Goal: Task Accomplishment & Management: Use online tool/utility

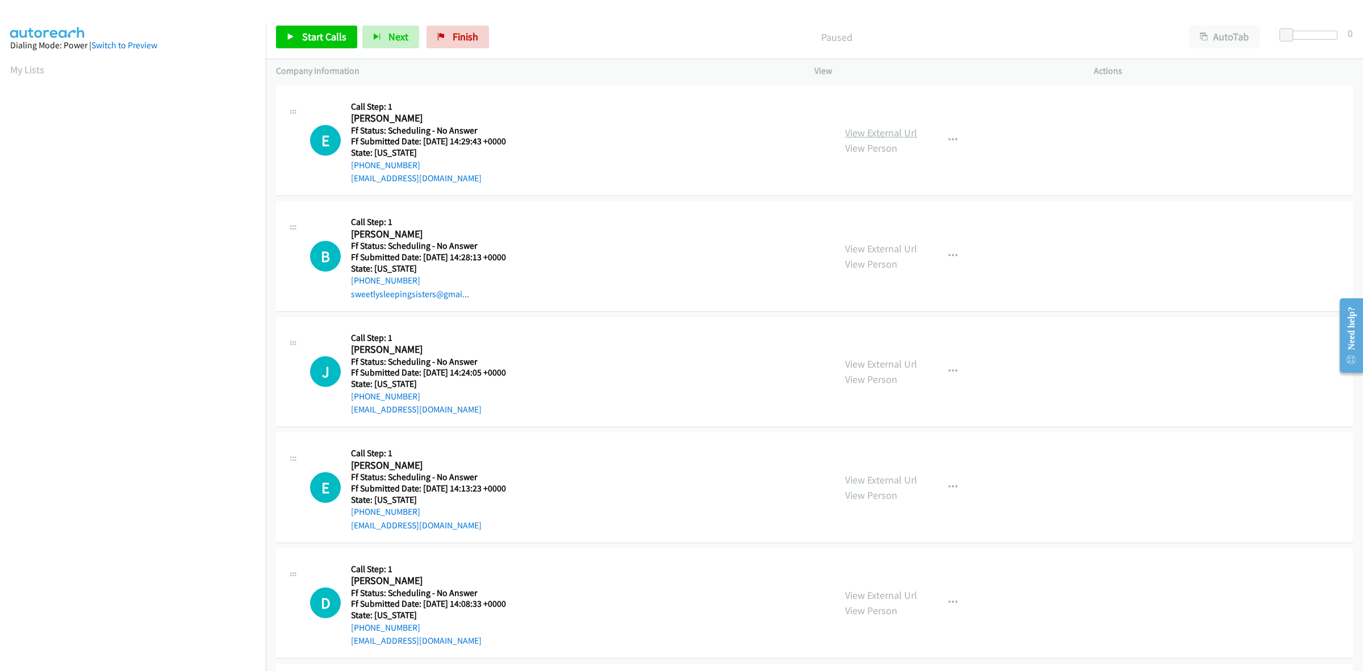
click at [892, 133] on link "View External Url" at bounding box center [881, 132] width 72 height 13
click at [901, 242] on link "View External Url" at bounding box center [881, 248] width 72 height 13
click at [899, 361] on link "View External Url" at bounding box center [881, 363] width 72 height 13
click at [881, 483] on link "View External Url" at bounding box center [881, 479] width 72 height 13
click at [868, 594] on link "View External Url" at bounding box center [881, 594] width 72 height 13
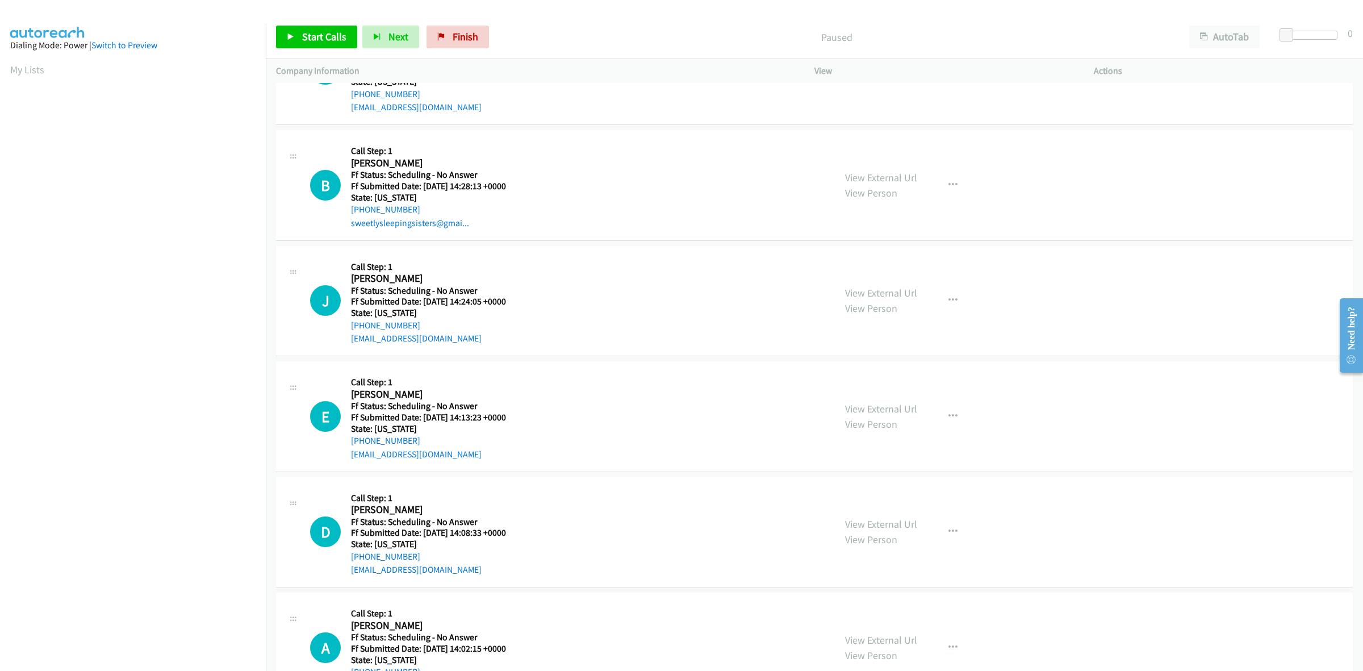
scroll to position [142, 0]
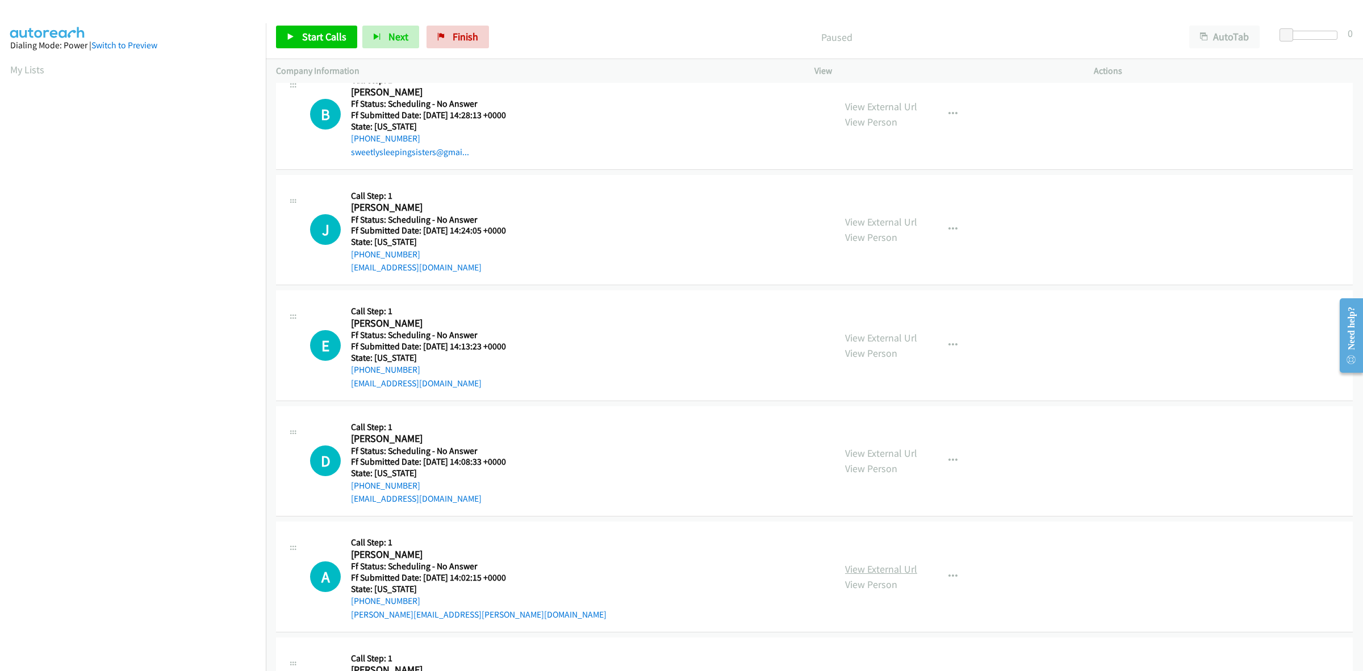
click at [892, 563] on link "View External Url" at bounding box center [881, 568] width 72 height 13
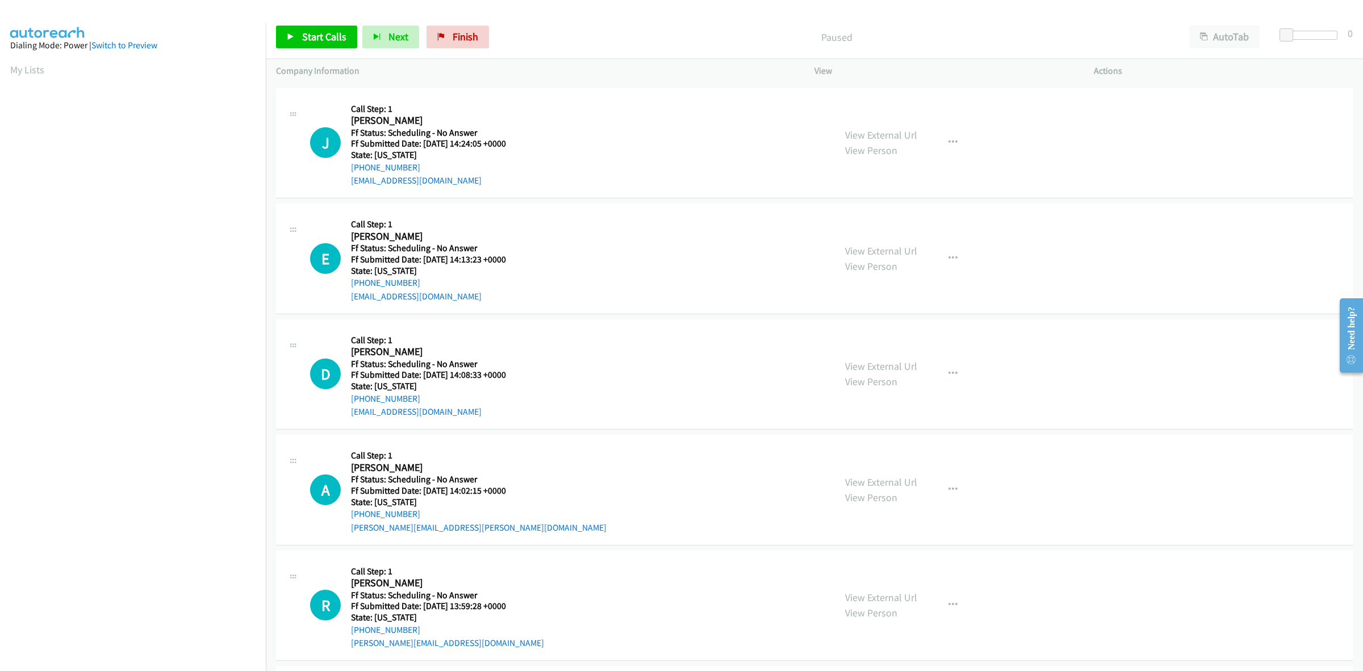
scroll to position [284, 0]
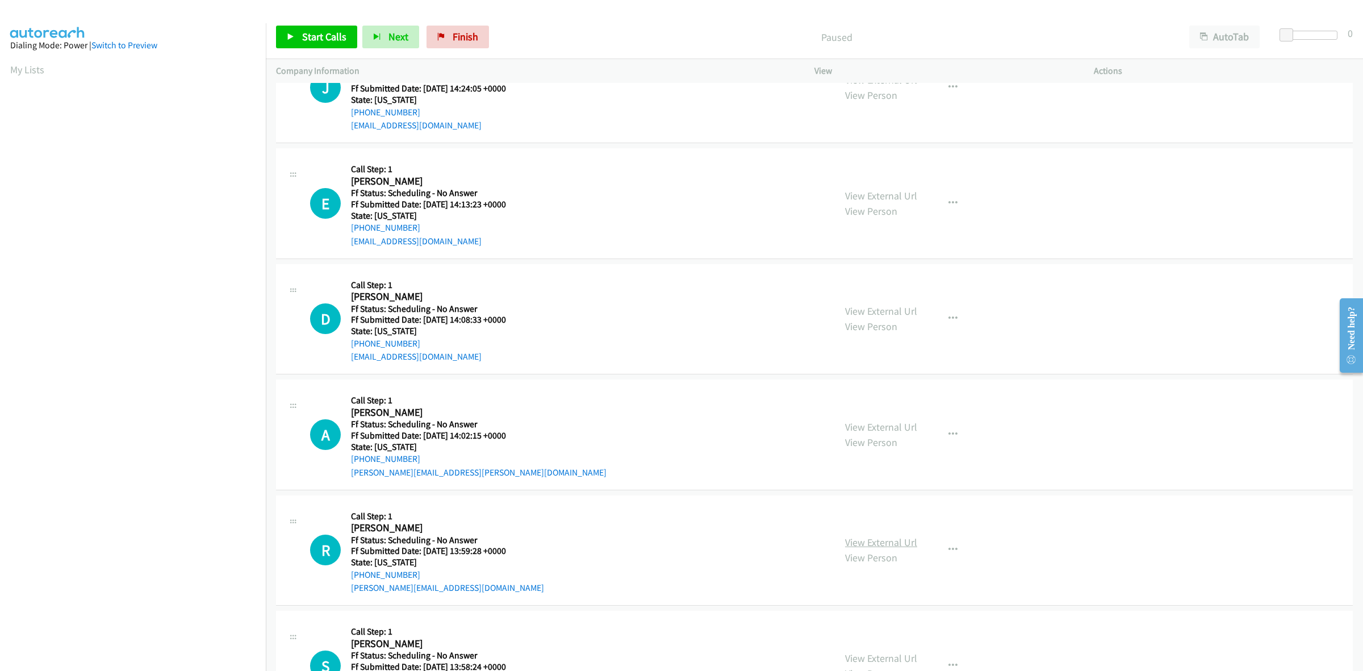
click at [866, 544] on link "View External Url" at bounding box center [881, 542] width 72 height 13
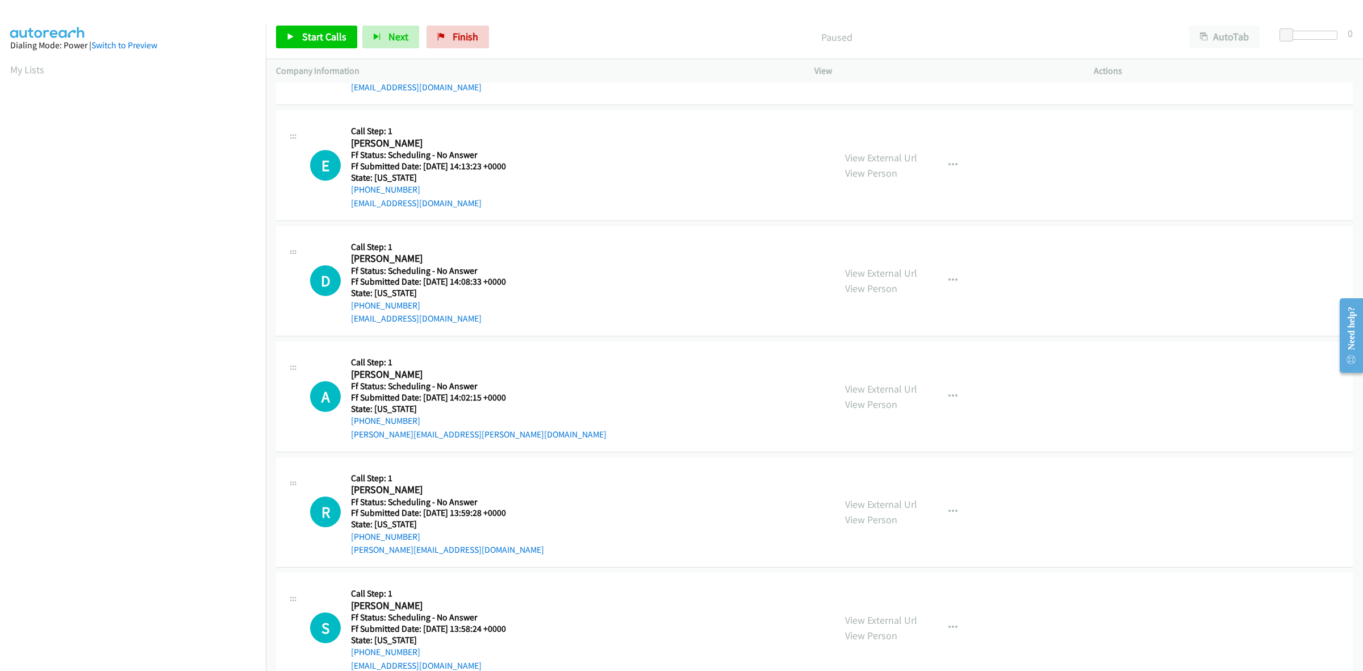
scroll to position [355, 0]
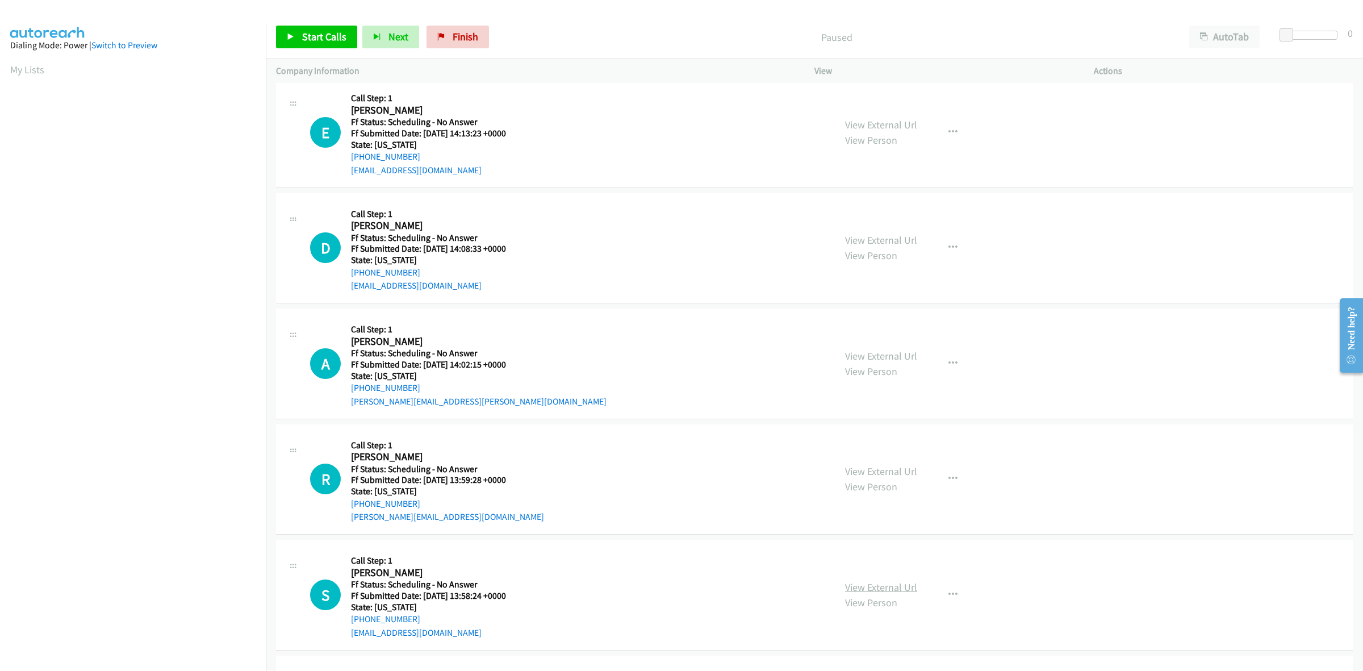
click at [853, 589] on link "View External Url" at bounding box center [881, 586] width 72 height 13
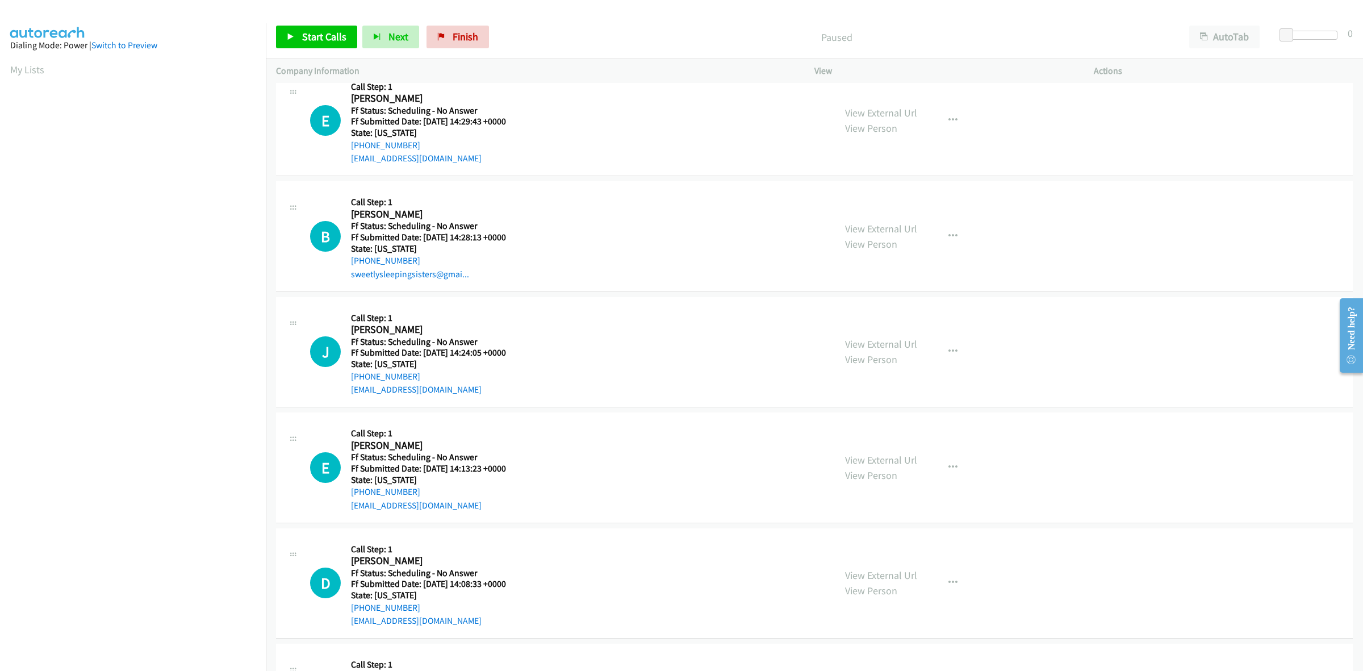
scroll to position [0, 0]
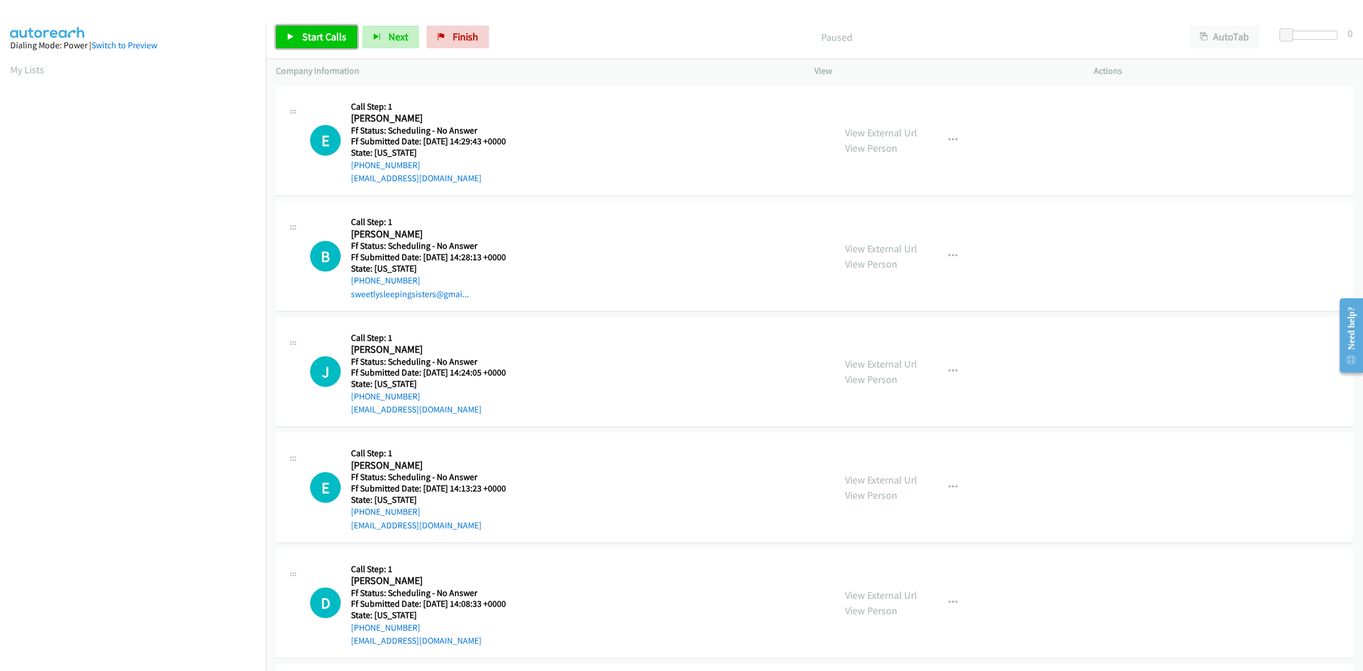
click at [321, 29] on link "Start Calls" at bounding box center [316, 37] width 81 height 23
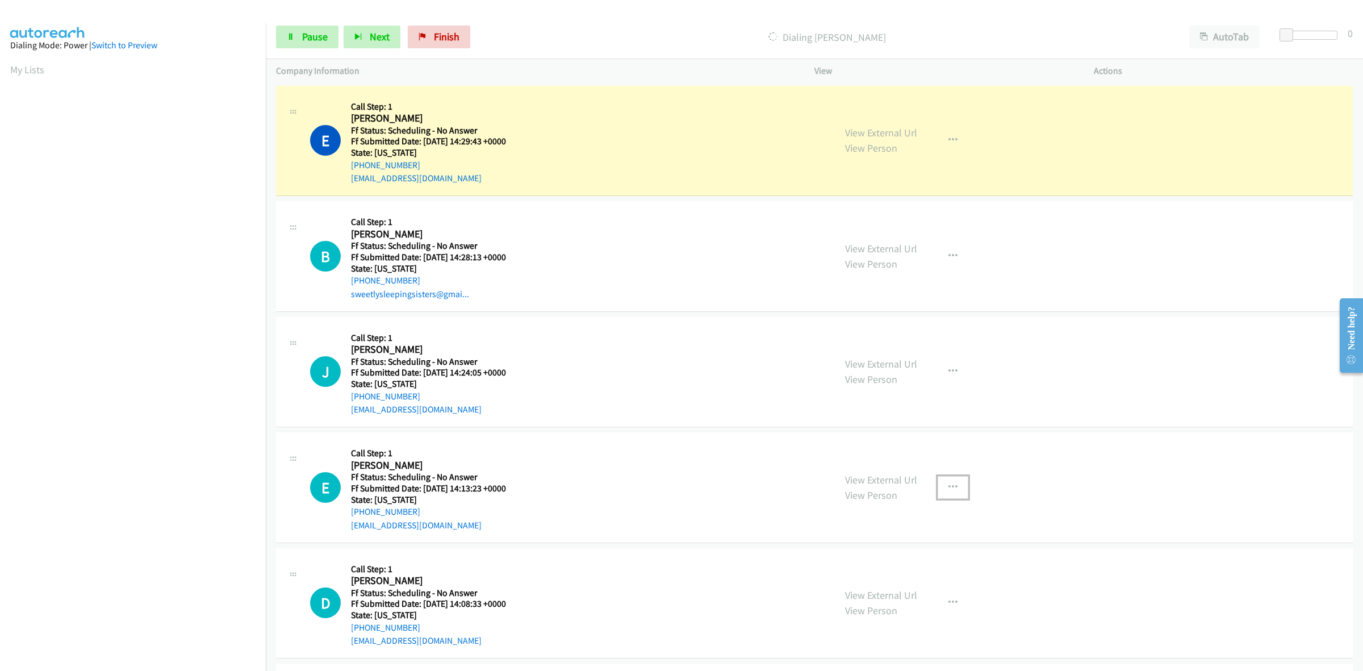
click at [949, 484] on icon "button" at bounding box center [953, 487] width 9 height 9
click at [869, 568] on link "Skip Call" at bounding box center [892, 561] width 151 height 23
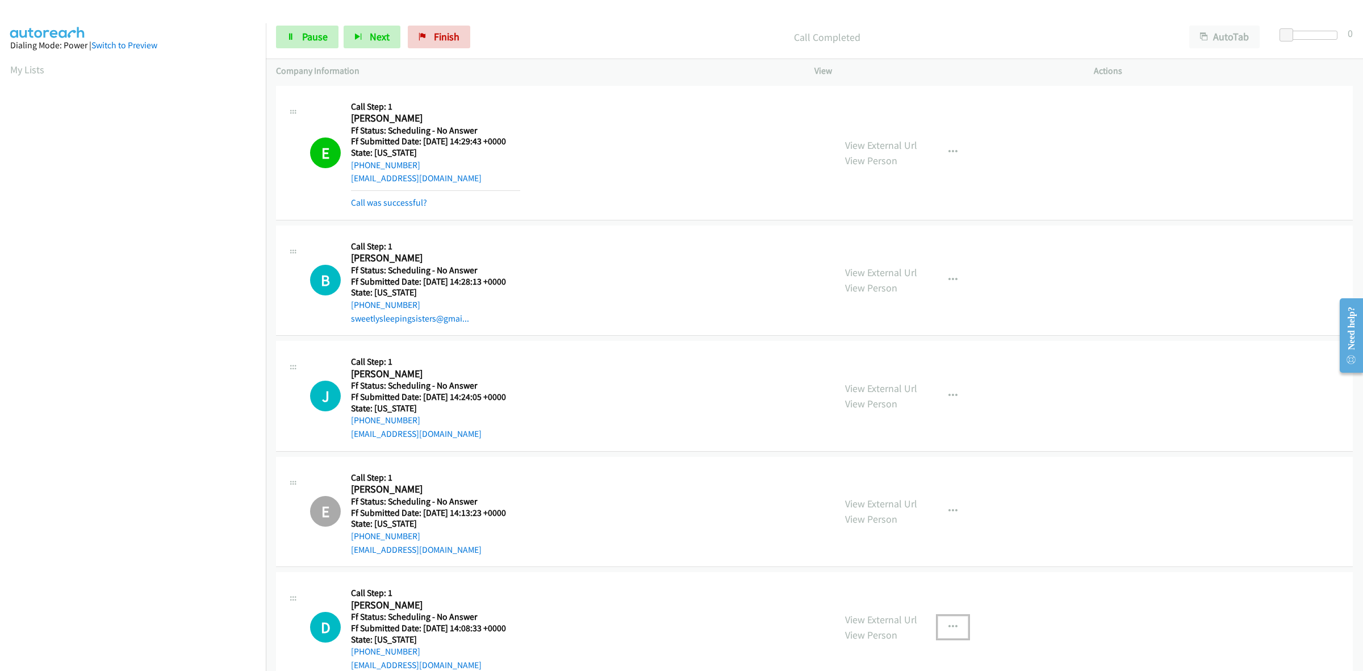
click at [950, 629] on icon "button" at bounding box center [953, 626] width 9 height 9
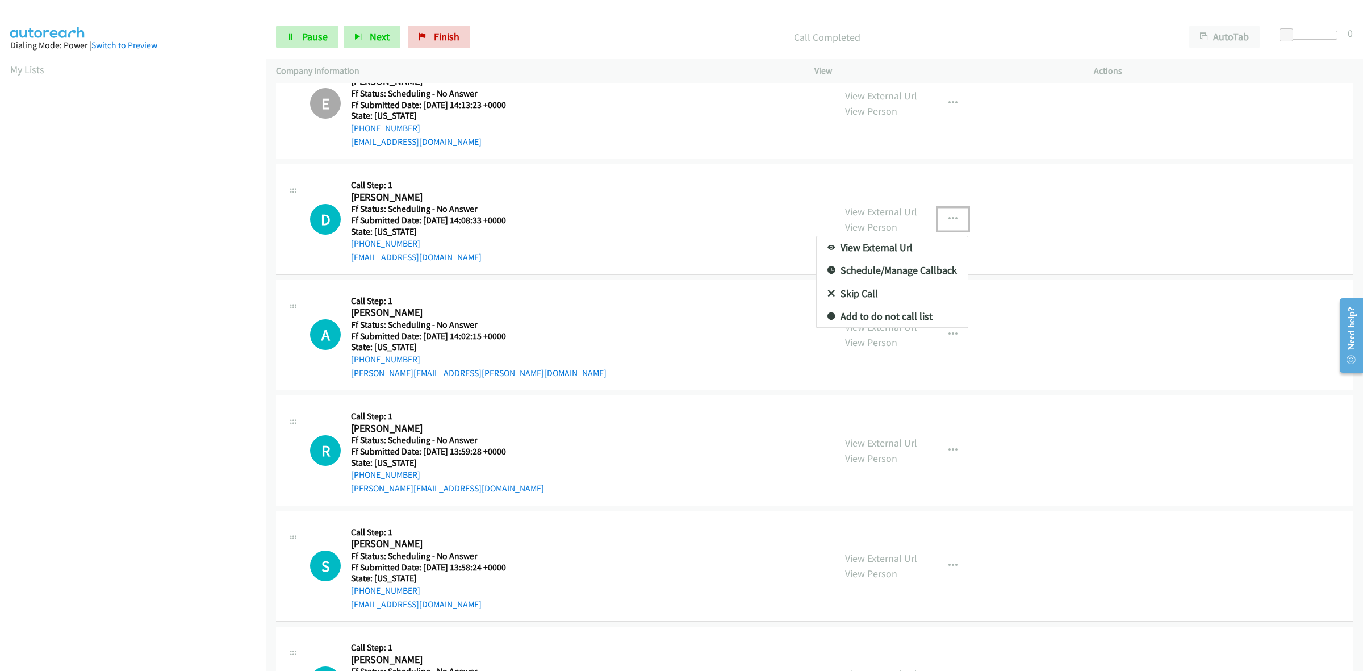
scroll to position [418, 0]
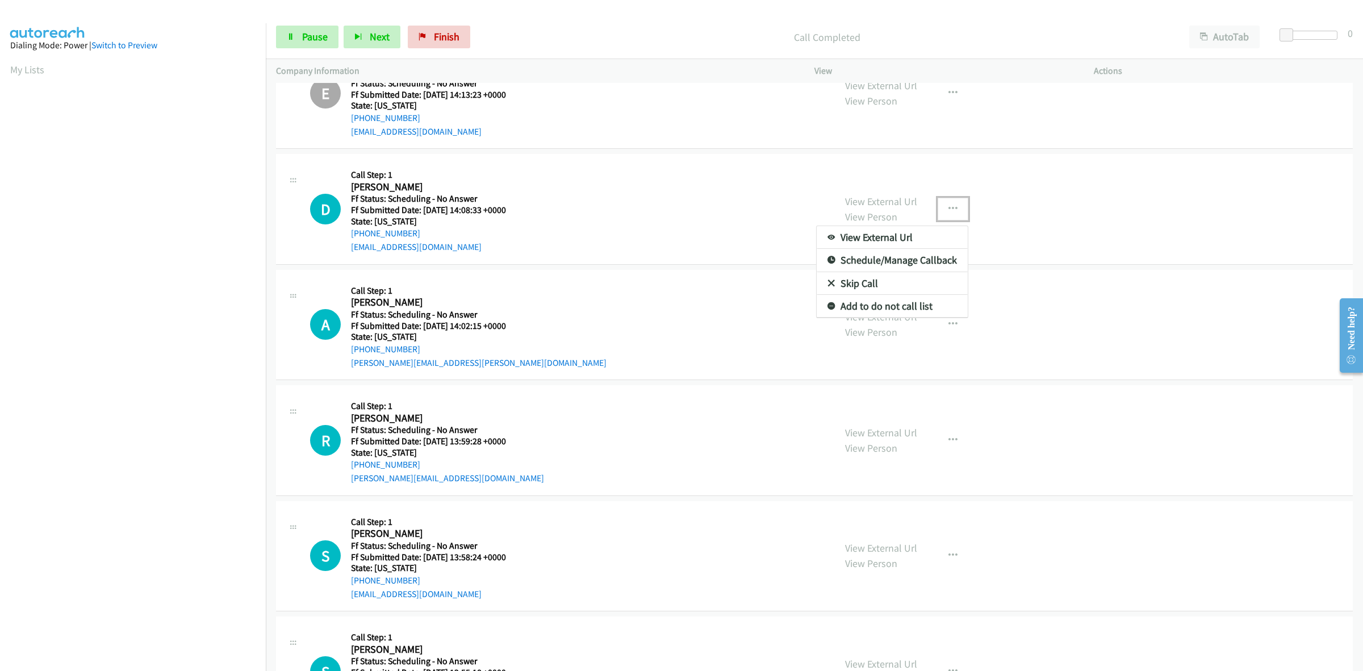
drag, startPoint x: 1355, startPoint y: 172, endPoint x: 8, endPoint y: 12, distance: 1356.1
click at [914, 281] on link "Skip Call" at bounding box center [892, 283] width 151 height 23
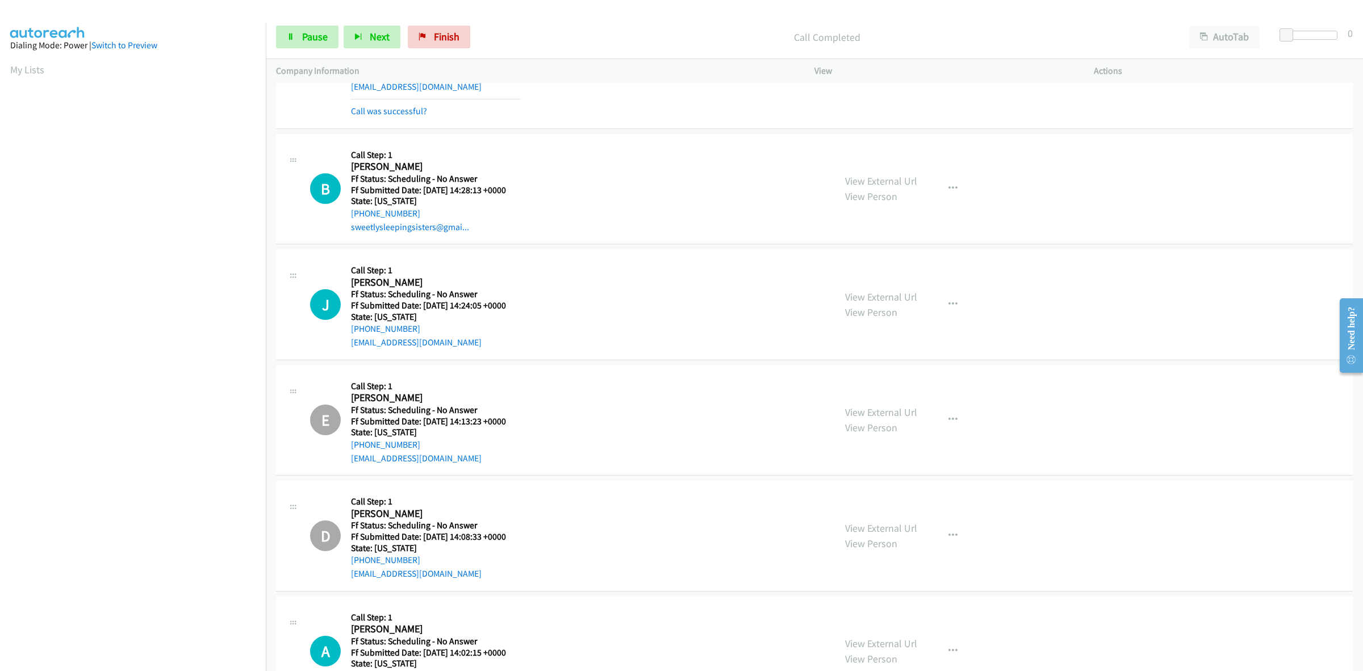
scroll to position [63, 0]
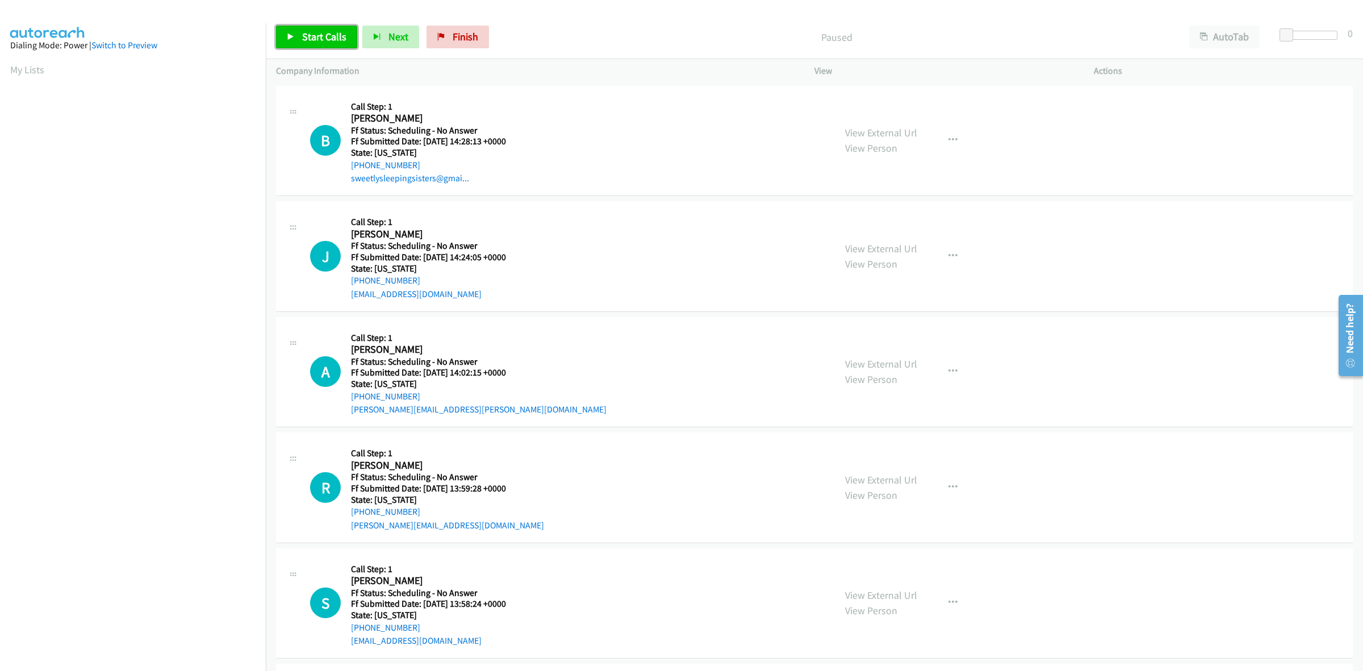
click at [335, 33] on span "Start Calls" at bounding box center [324, 36] width 44 height 13
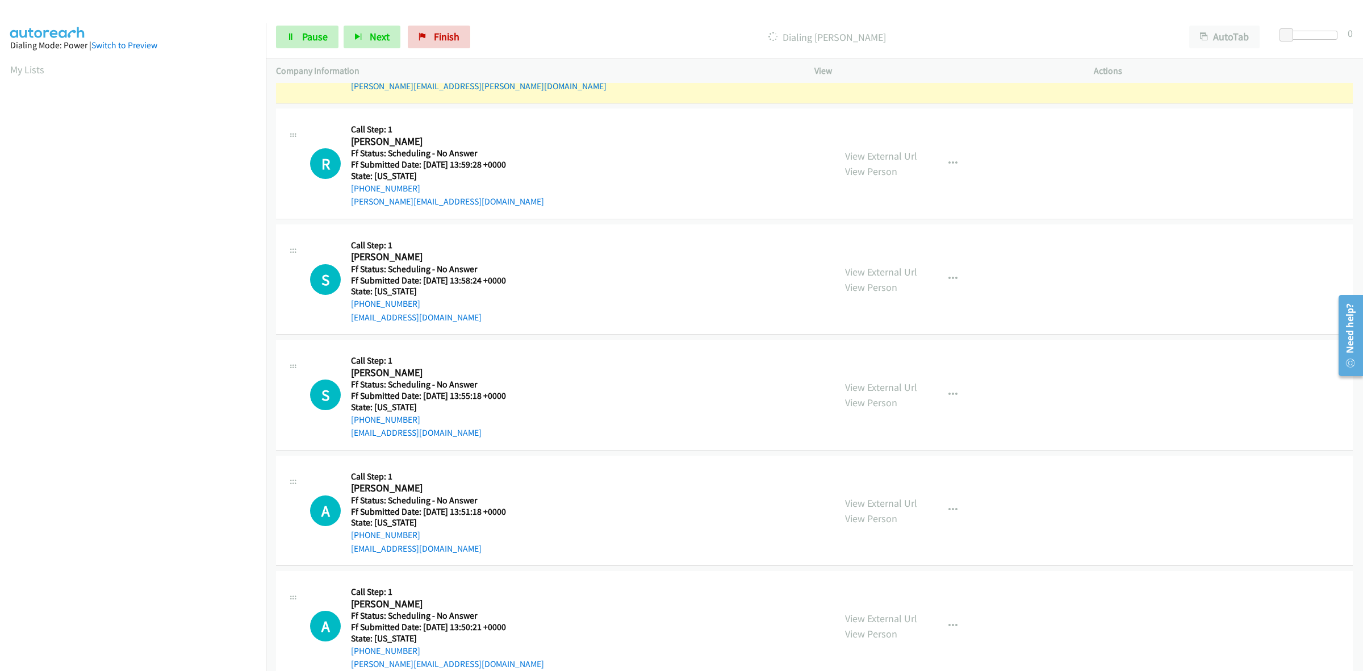
scroll to position [426, 0]
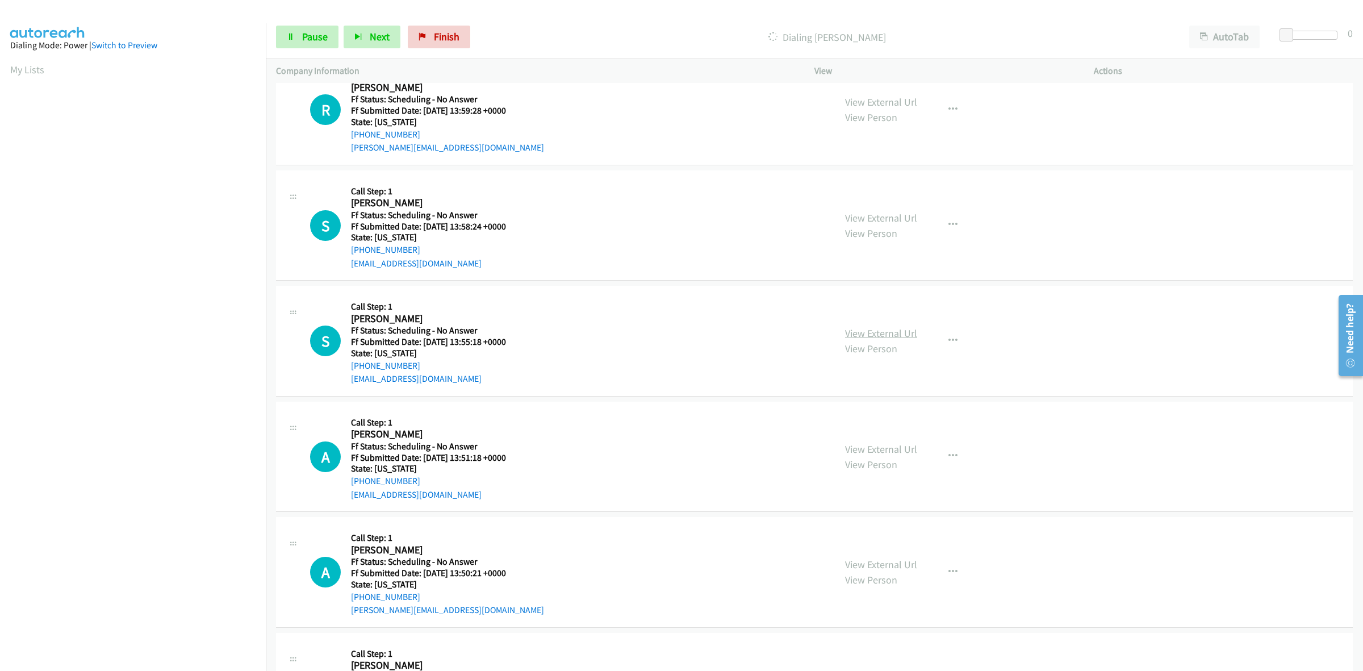
click at [905, 328] on link "View External Url" at bounding box center [881, 333] width 72 height 13
click at [884, 449] on link "View External Url" at bounding box center [881, 448] width 72 height 13
click at [875, 563] on link "View External Url" at bounding box center [881, 564] width 72 height 13
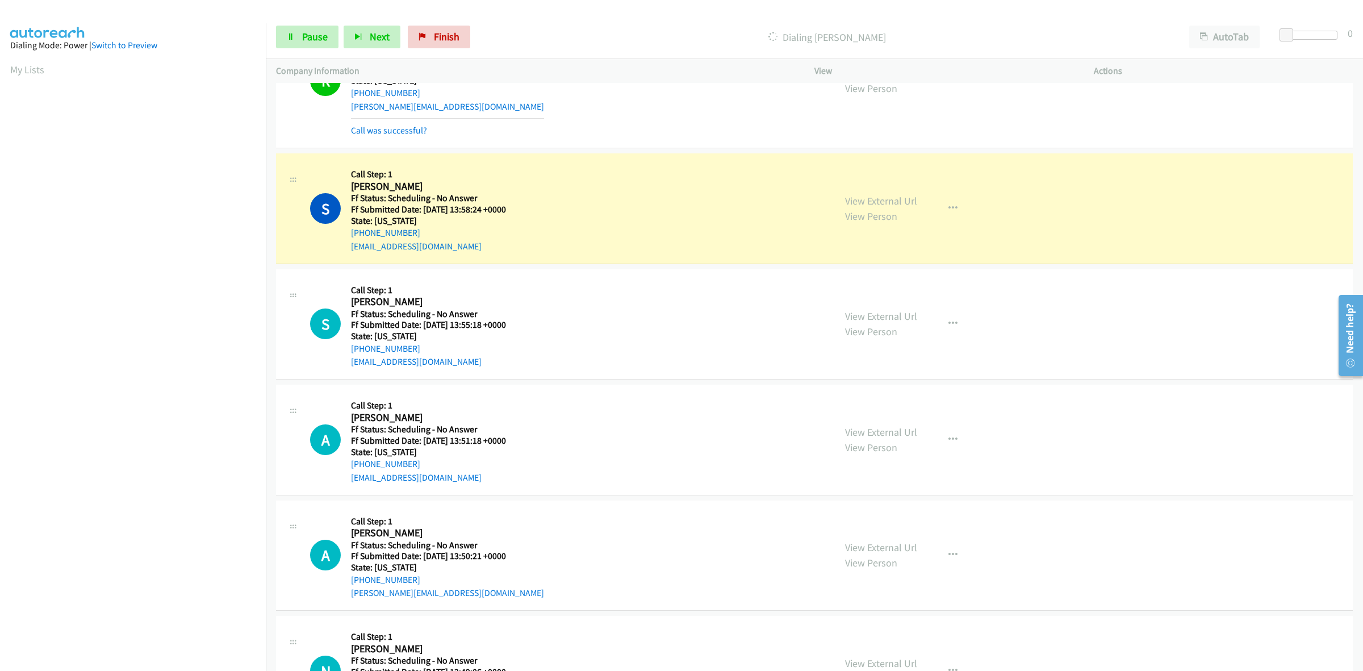
scroll to position [521, 0]
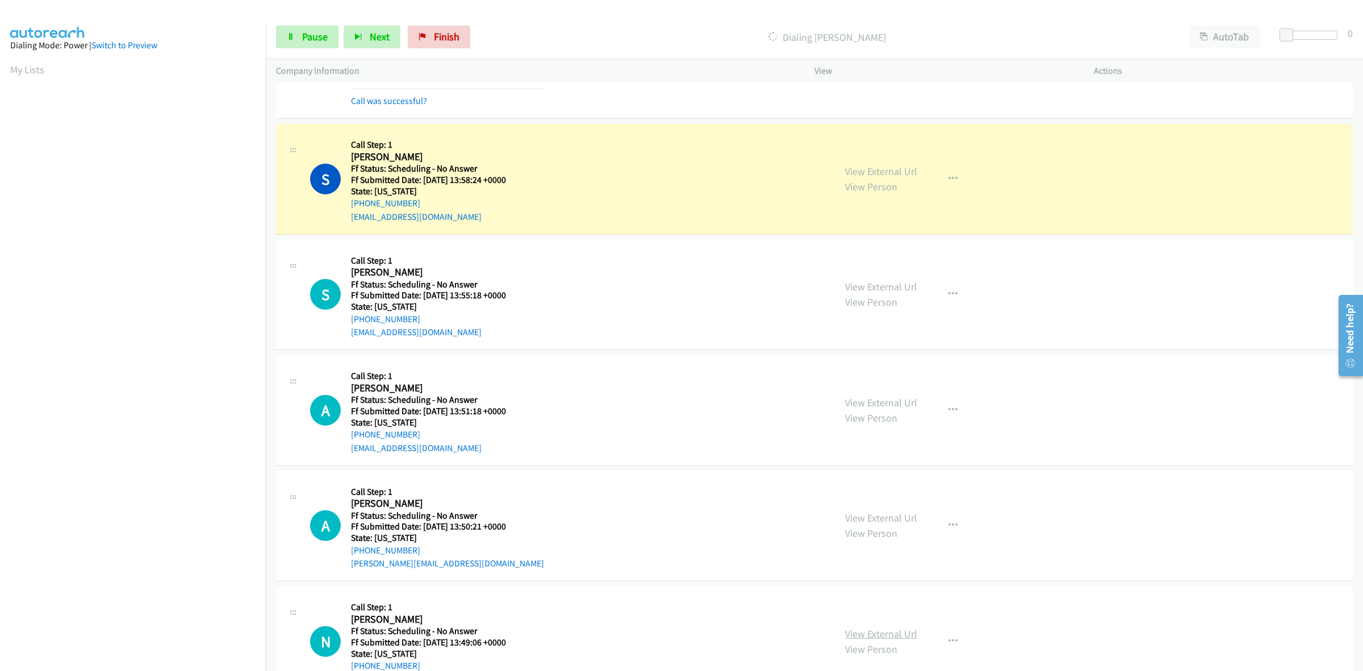
click at [893, 636] on link "View External Url" at bounding box center [881, 633] width 72 height 13
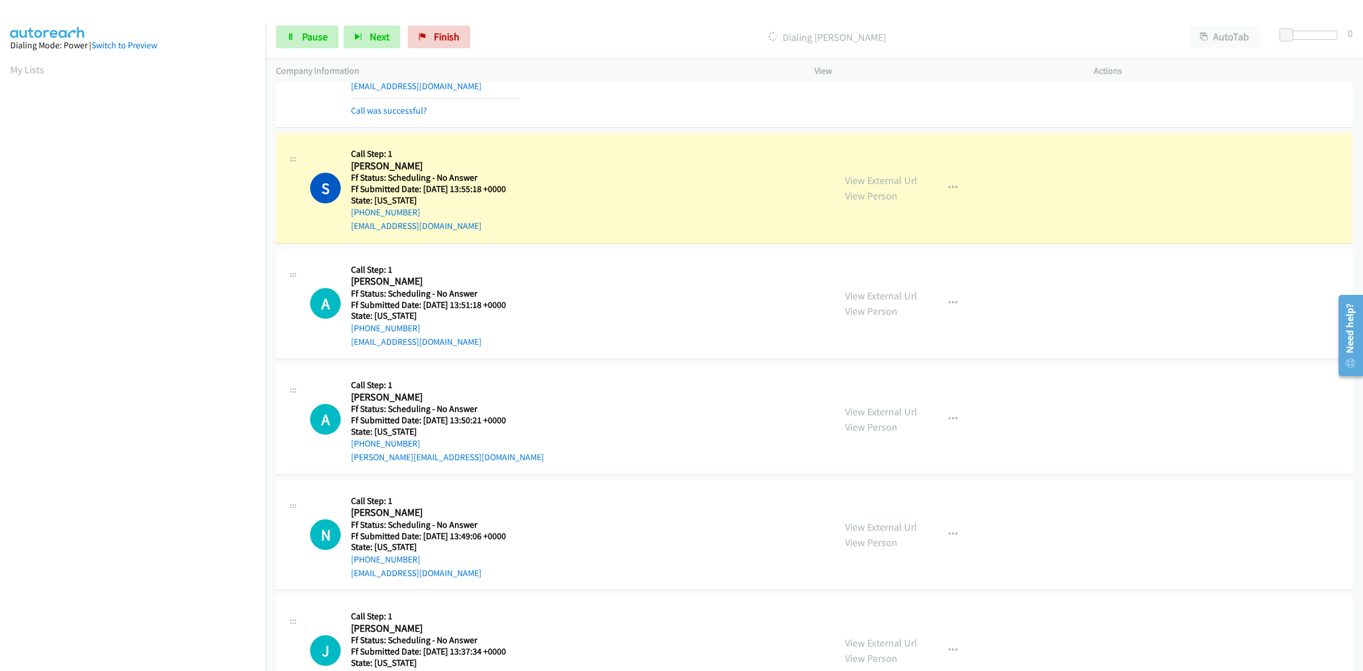
scroll to position [734, 0]
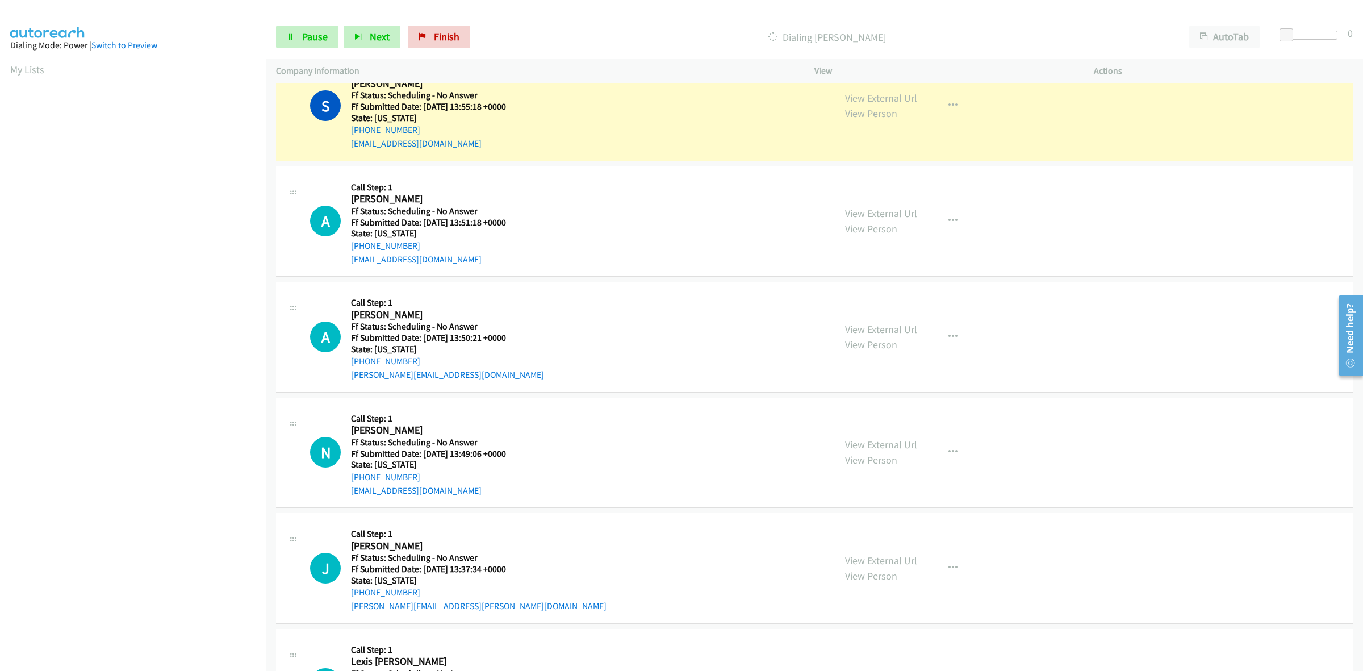
click at [896, 558] on link "View External Url" at bounding box center [881, 560] width 72 height 13
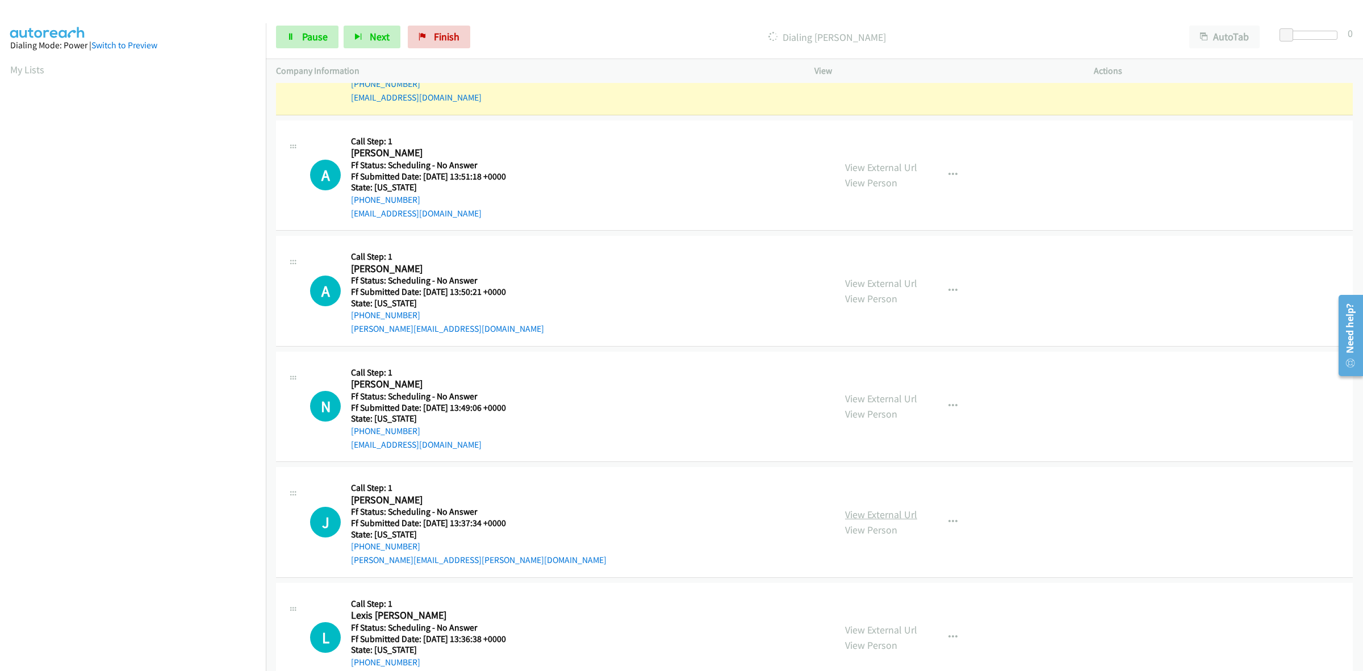
scroll to position [805, 0]
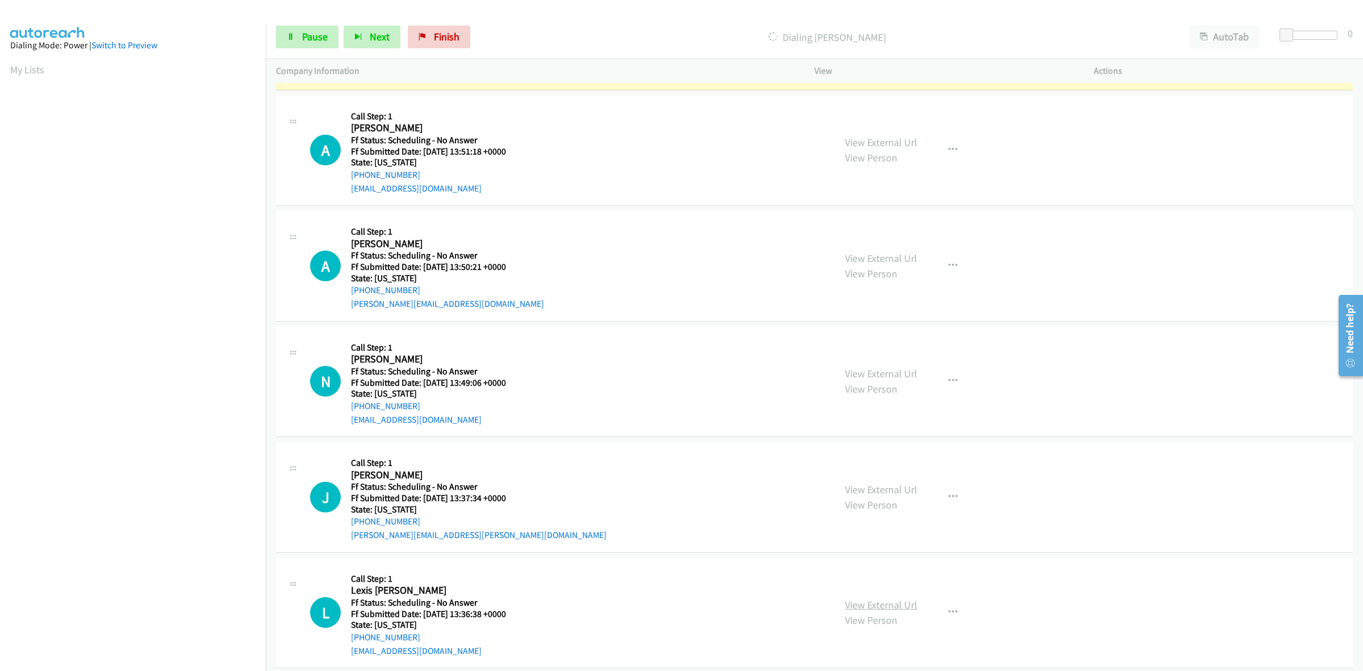
click at [889, 598] on link "View External Url" at bounding box center [881, 604] width 72 height 13
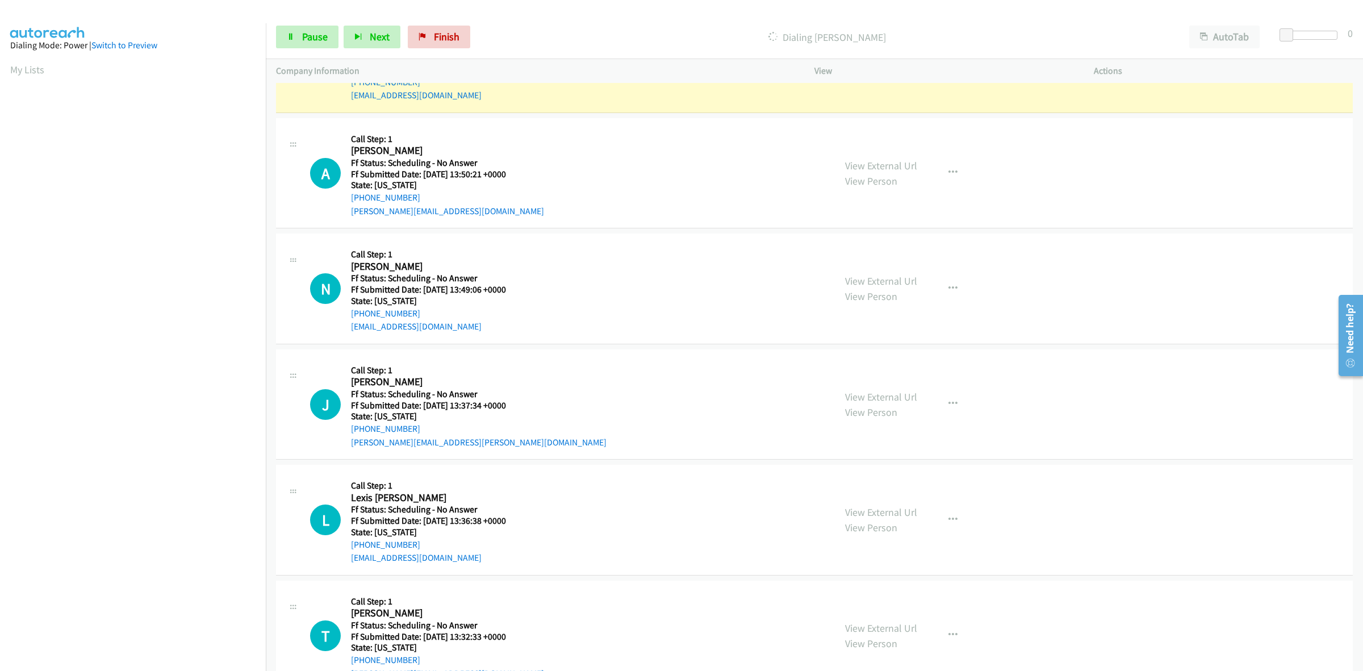
scroll to position [947, 0]
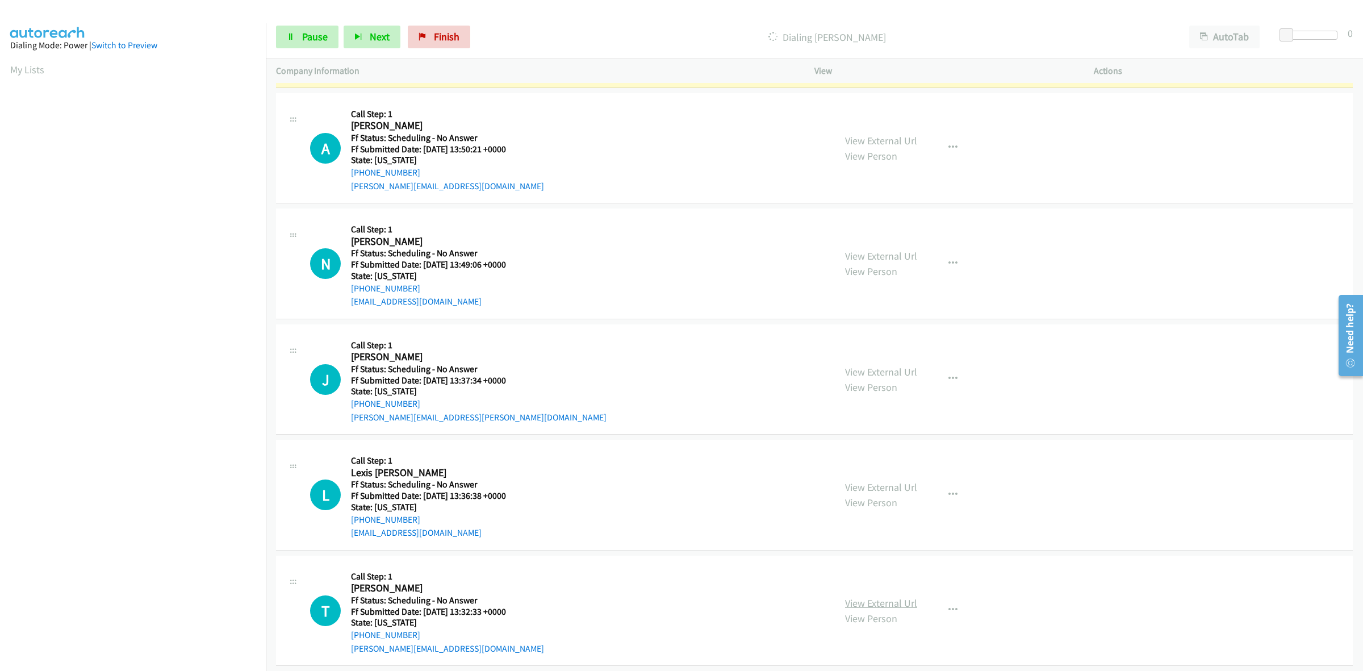
click at [889, 603] on link "View External Url" at bounding box center [881, 602] width 72 height 13
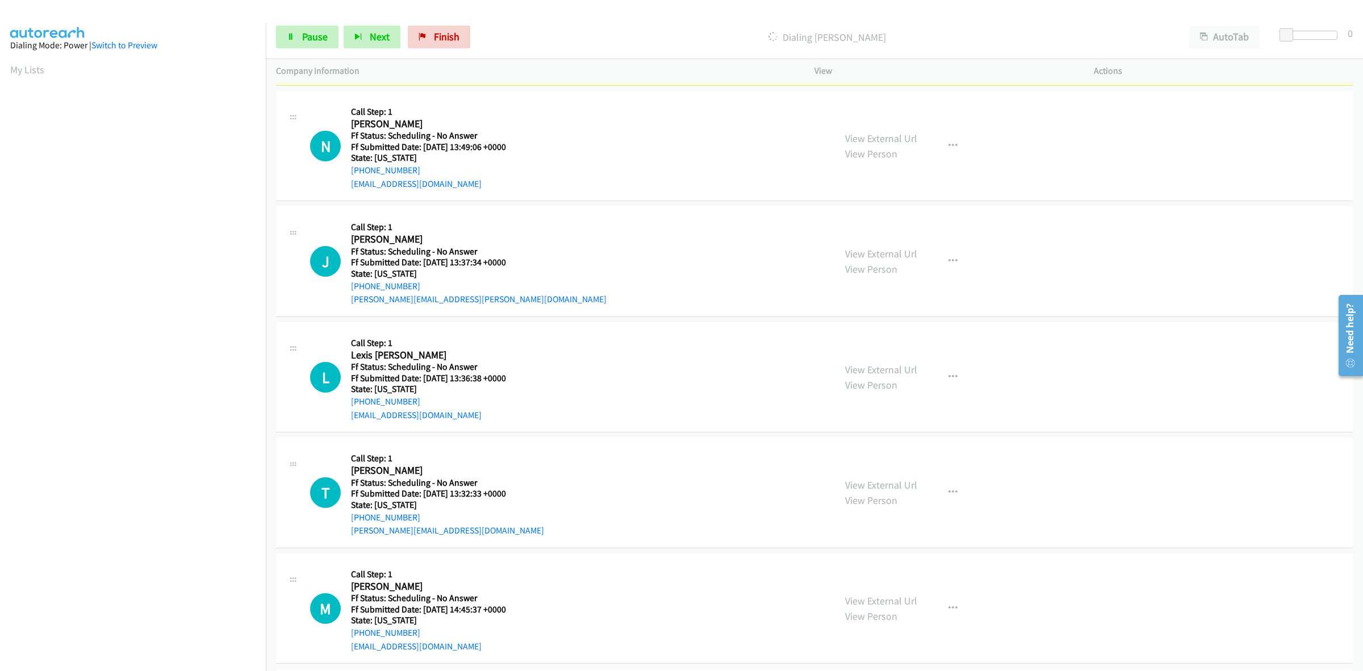
scroll to position [1160, 0]
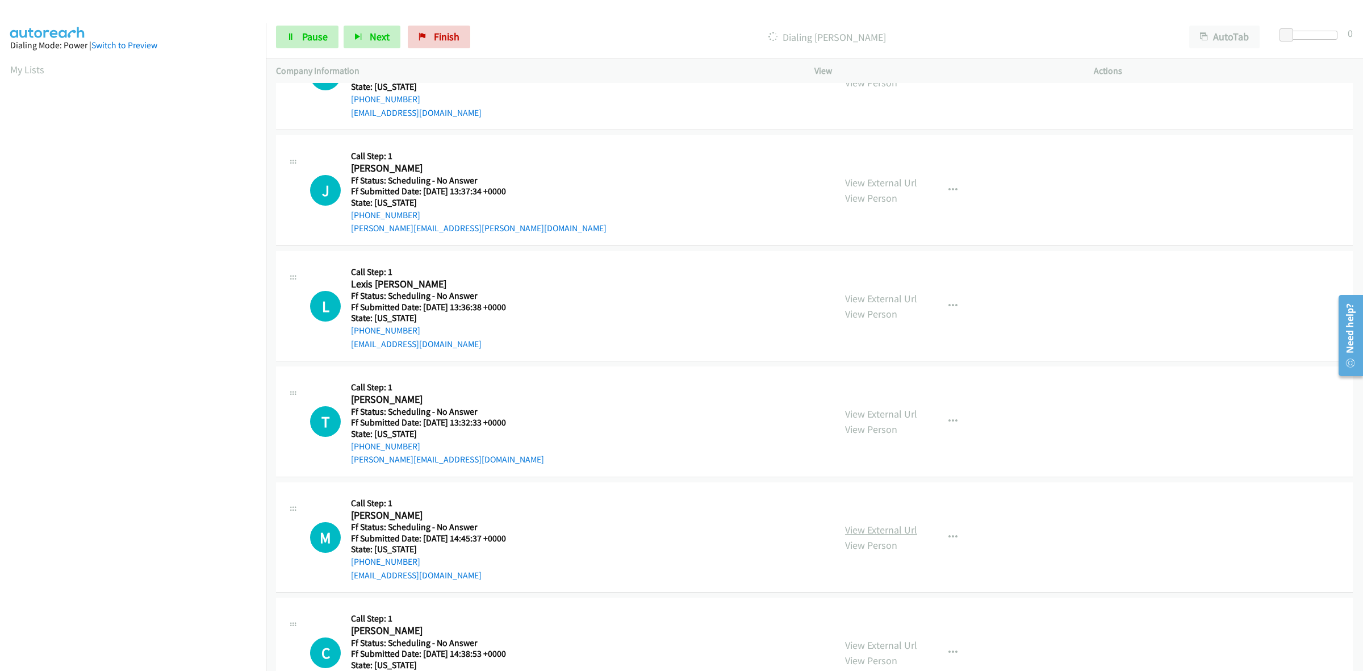
click at [892, 531] on link "View External Url" at bounding box center [881, 529] width 72 height 13
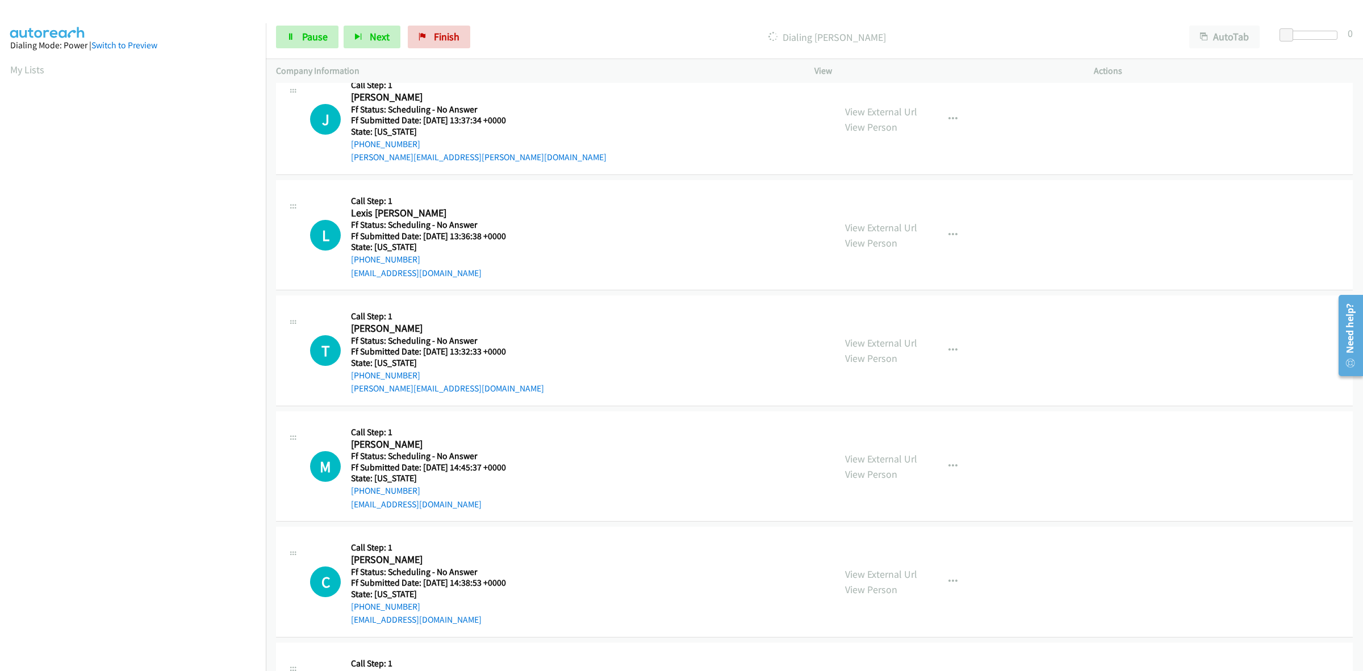
scroll to position [1302, 0]
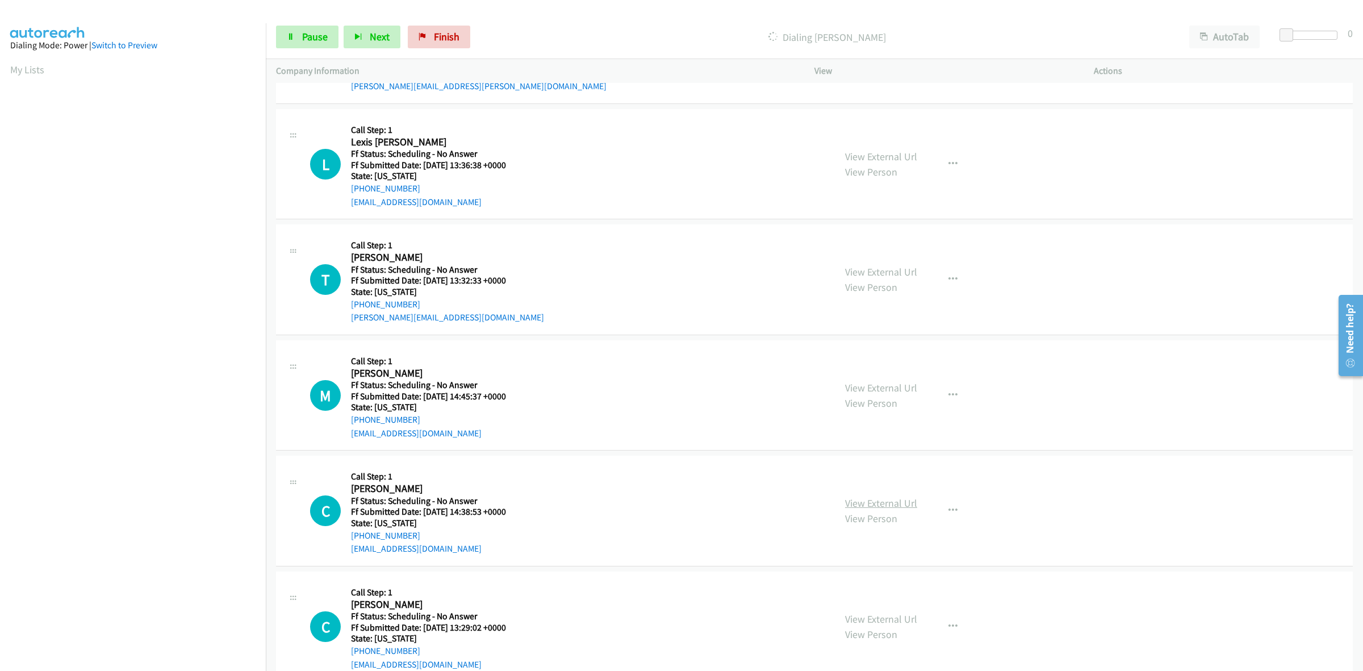
click at [885, 502] on link "View External Url" at bounding box center [881, 502] width 72 height 13
click at [912, 622] on div "View External Url View Person View External Url Email Schedule/Manage Callback …" at bounding box center [980, 627] width 290 height 90
click at [900, 621] on link "View External Url" at bounding box center [881, 618] width 72 height 13
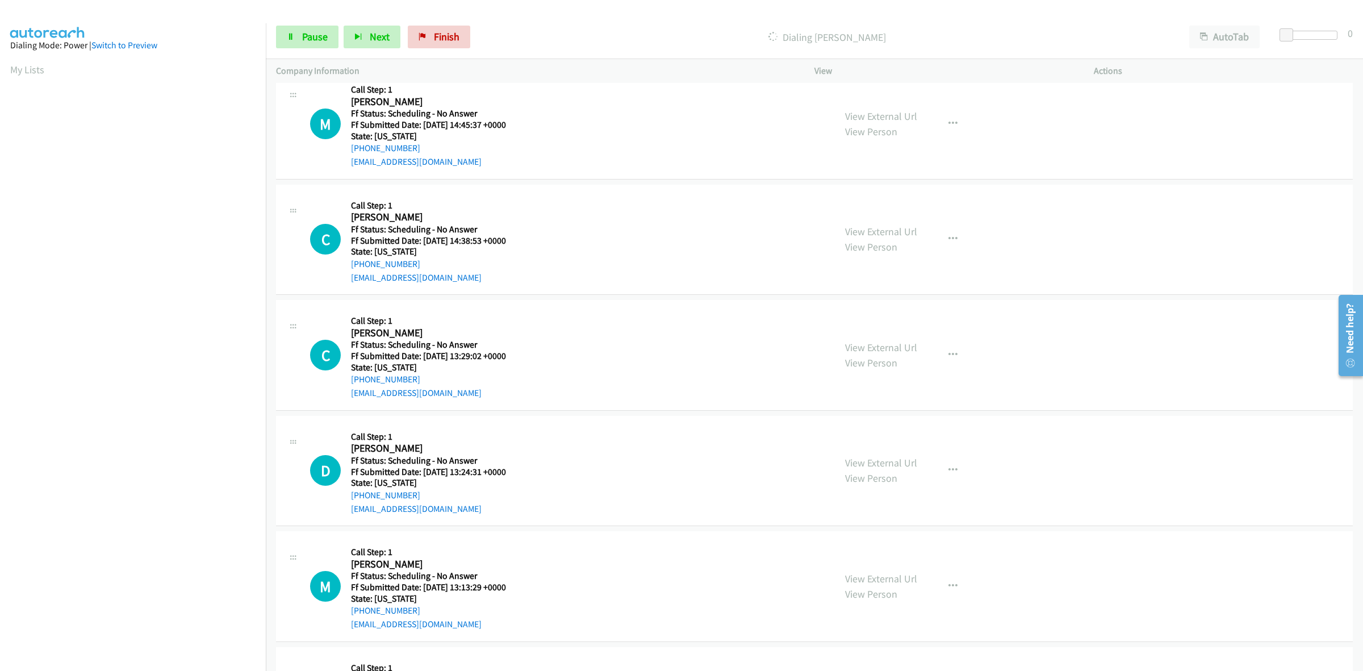
scroll to position [1634, 0]
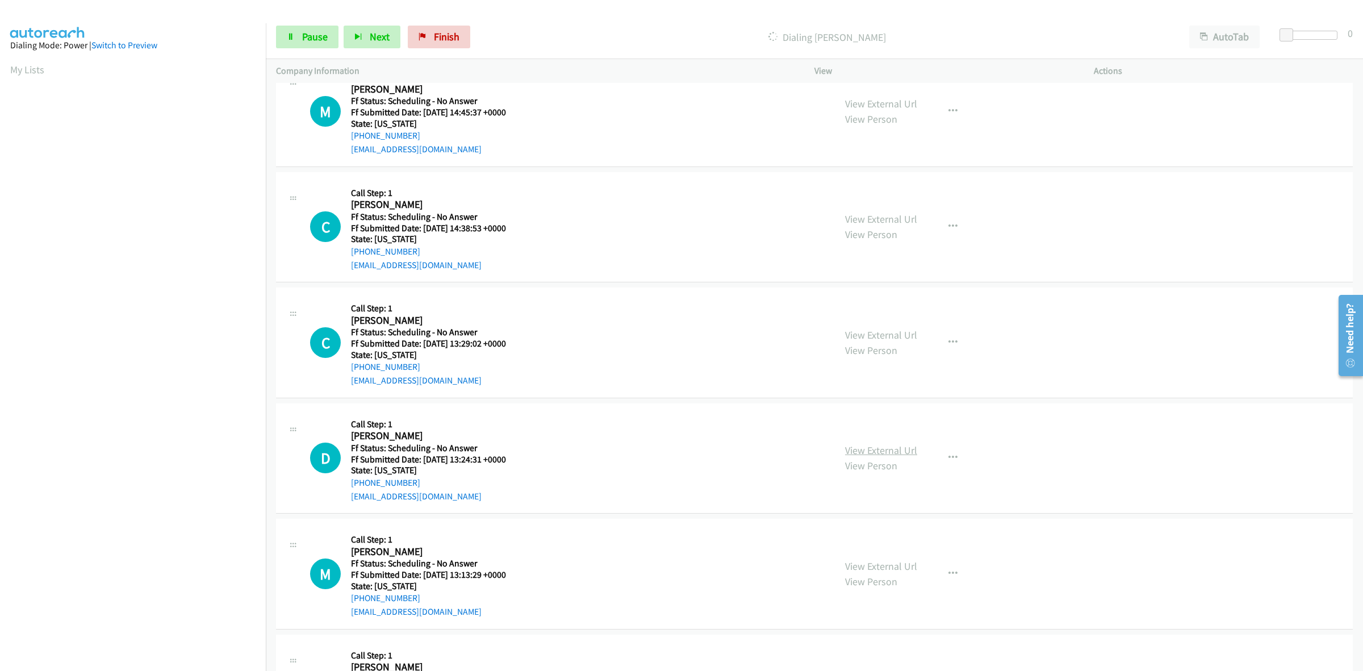
click at [901, 454] on link "View External Url" at bounding box center [881, 450] width 72 height 13
click at [889, 570] on link "View External Url" at bounding box center [881, 565] width 72 height 13
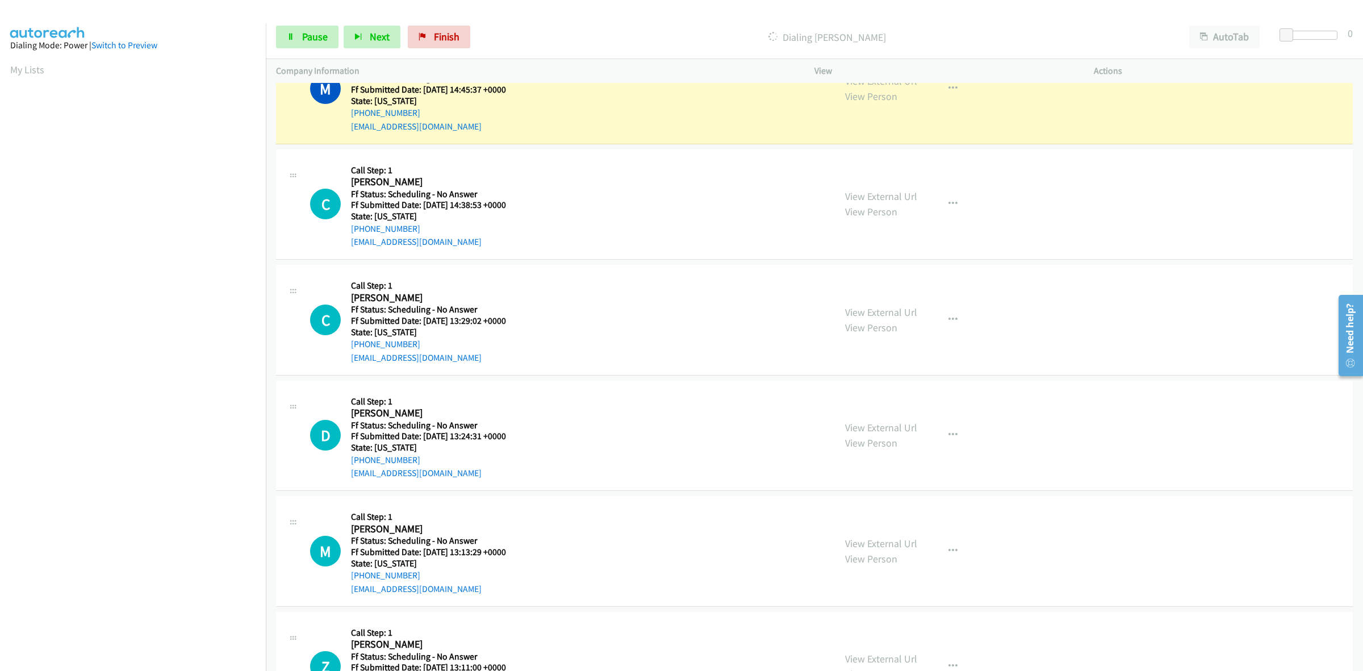
scroll to position [1800, 0]
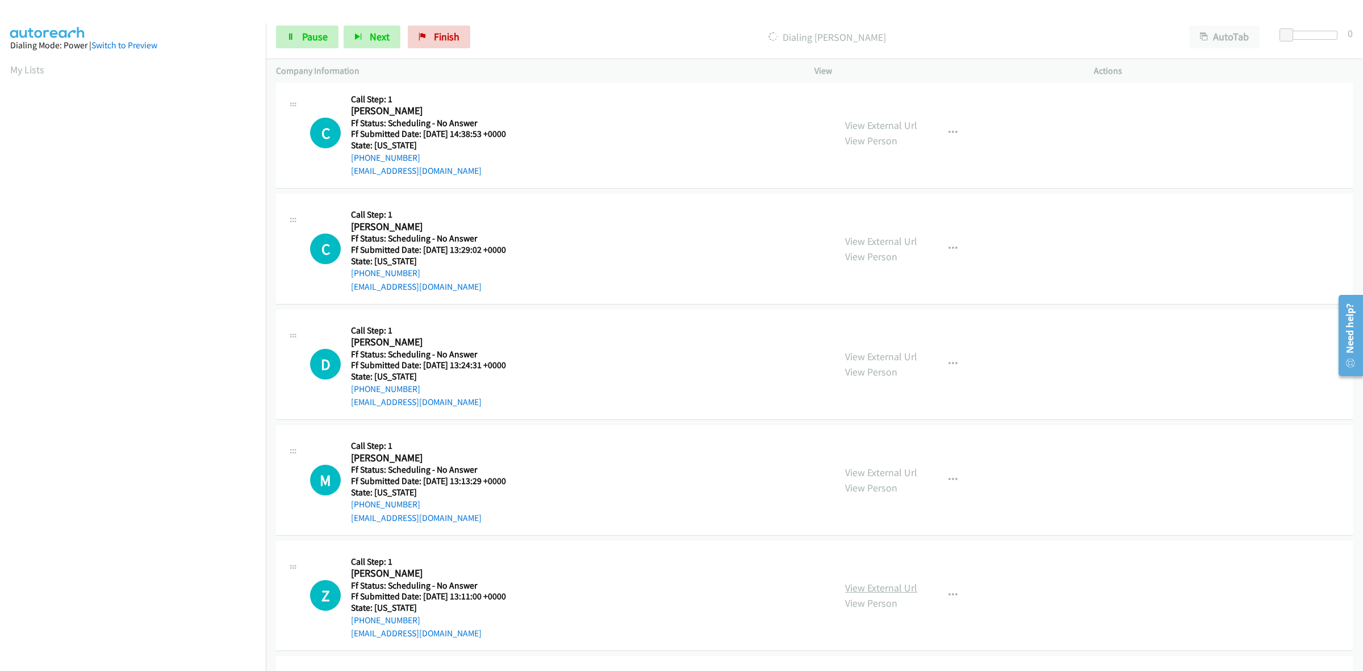
click at [860, 583] on link "View External Url" at bounding box center [881, 587] width 72 height 13
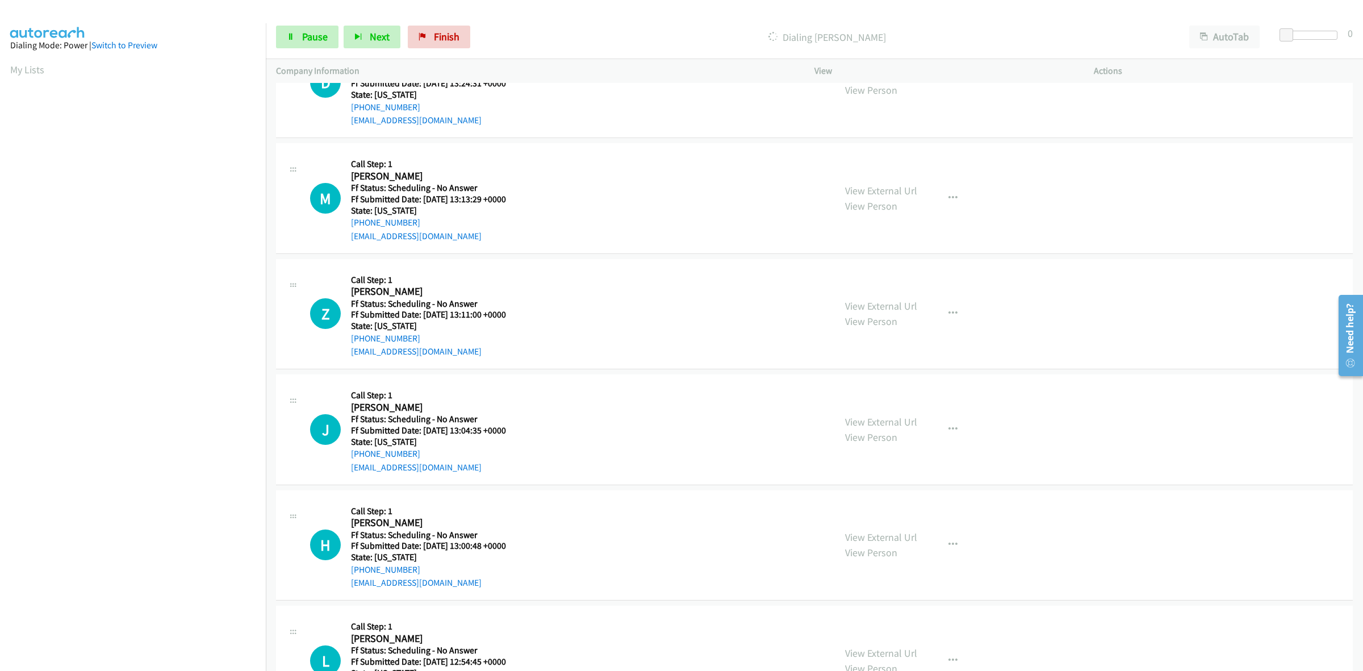
scroll to position [2084, 0]
click at [880, 422] on link "View External Url" at bounding box center [881, 419] width 72 height 13
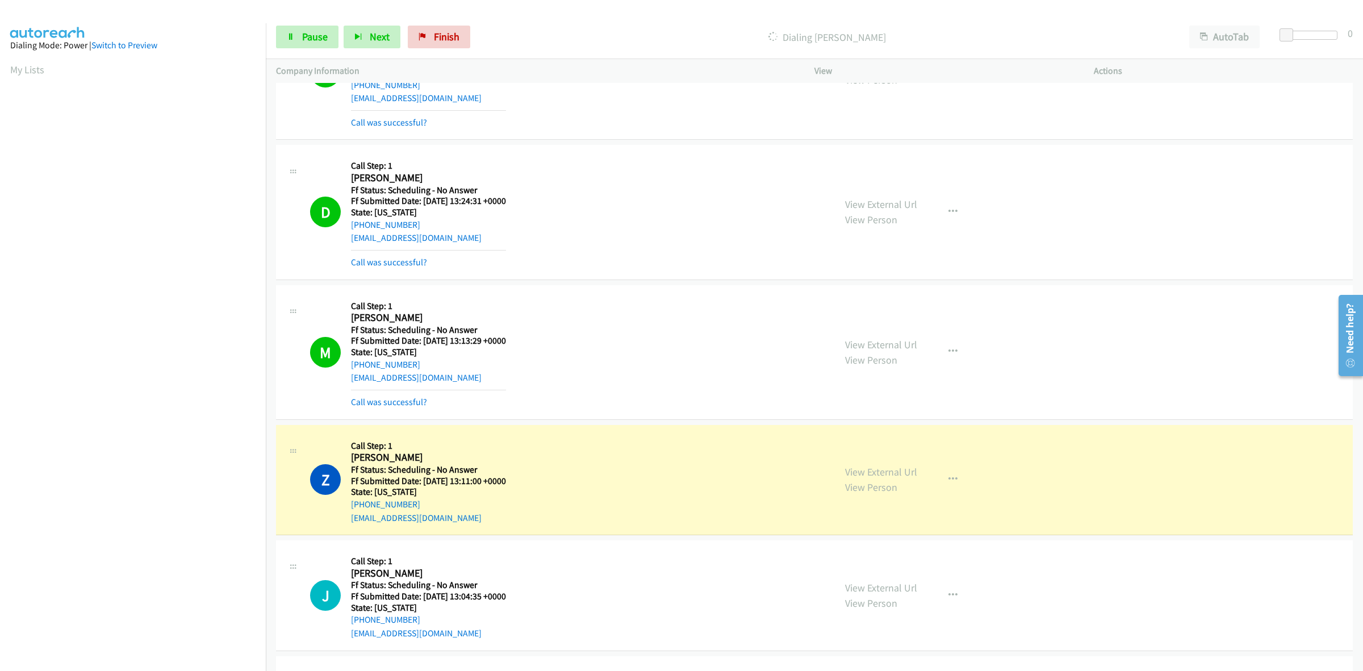
scroll to position [2321, 0]
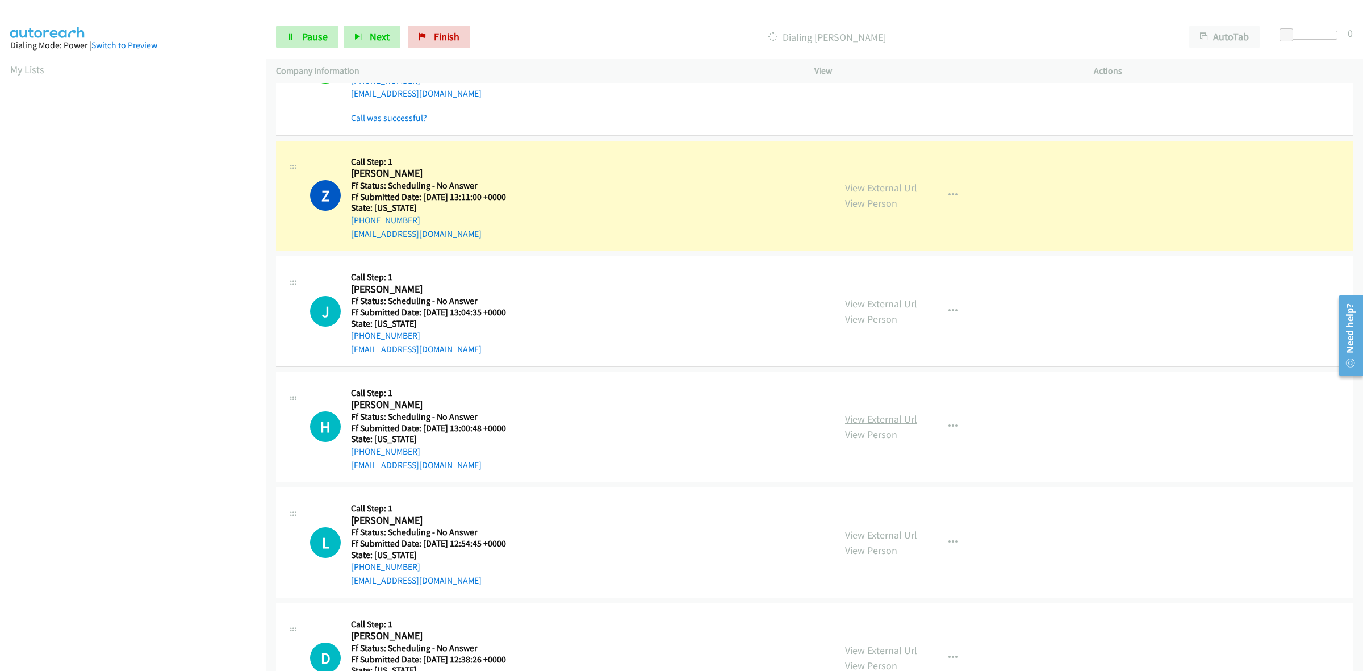
click at [878, 424] on link "View External Url" at bounding box center [881, 418] width 72 height 13
click at [879, 534] on link "View External Url" at bounding box center [881, 534] width 72 height 13
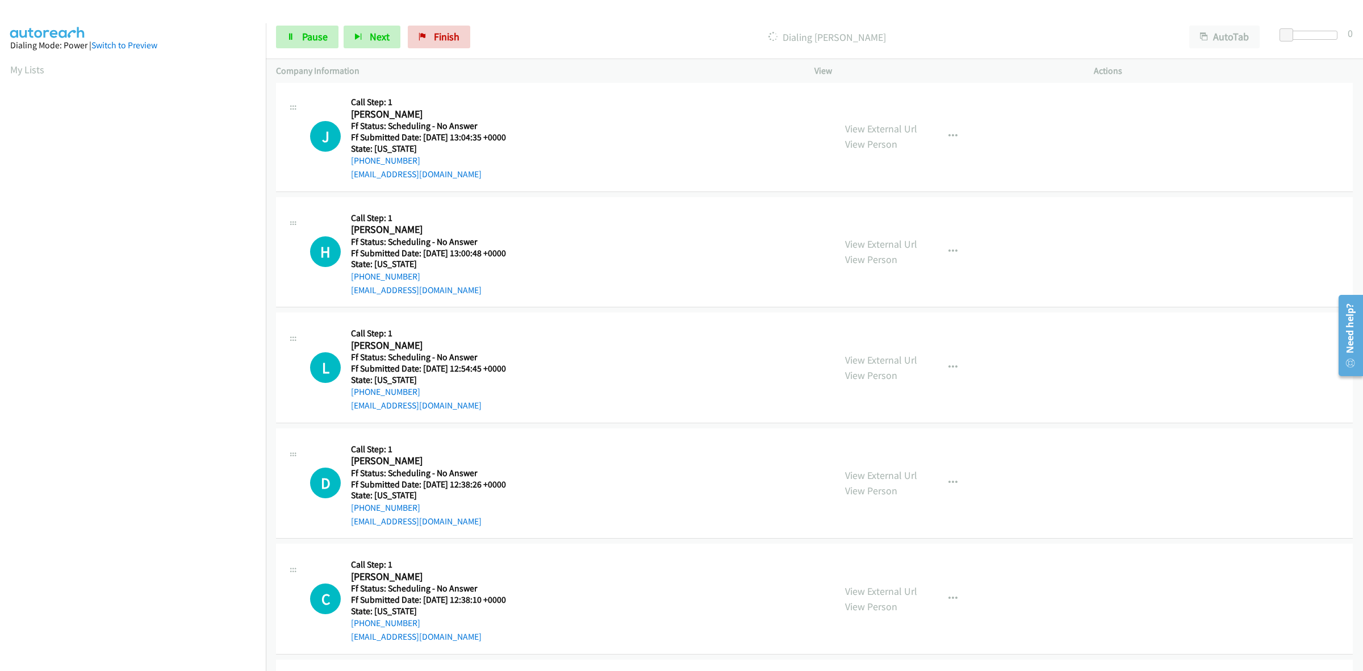
scroll to position [2534, 0]
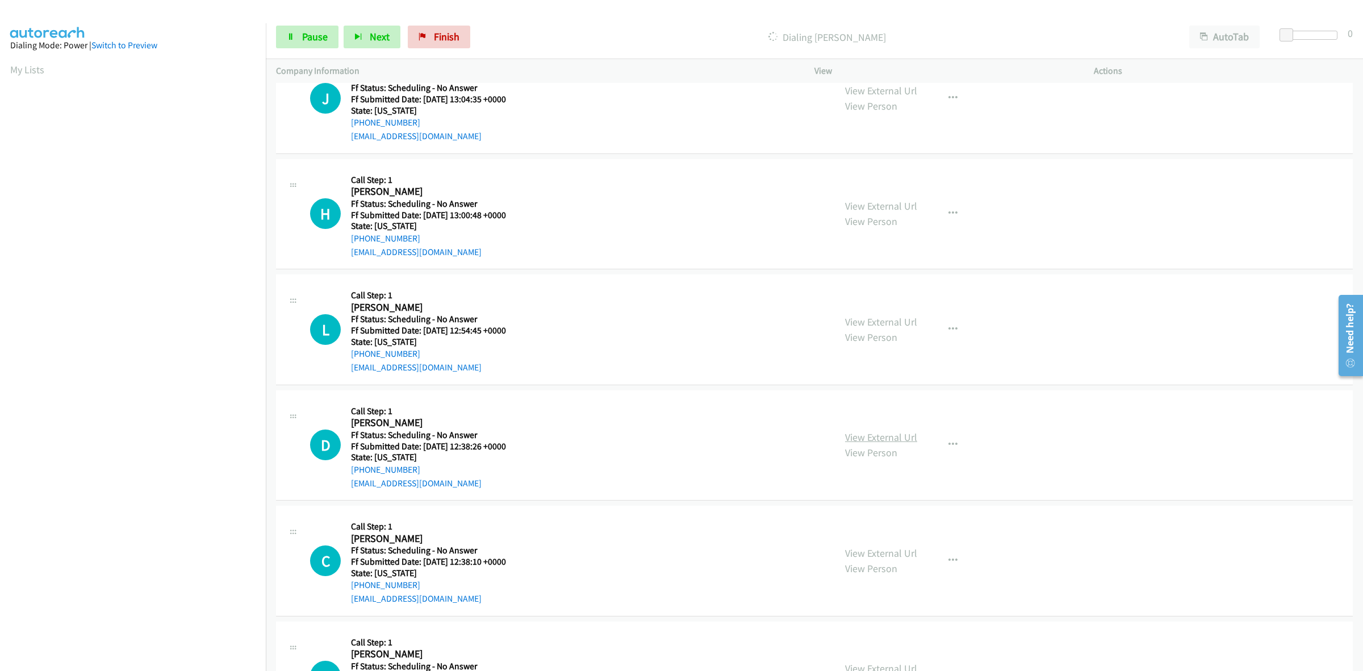
click at [896, 442] on link "View External Url" at bounding box center [881, 437] width 72 height 13
click at [876, 555] on link "View External Url" at bounding box center [881, 552] width 72 height 13
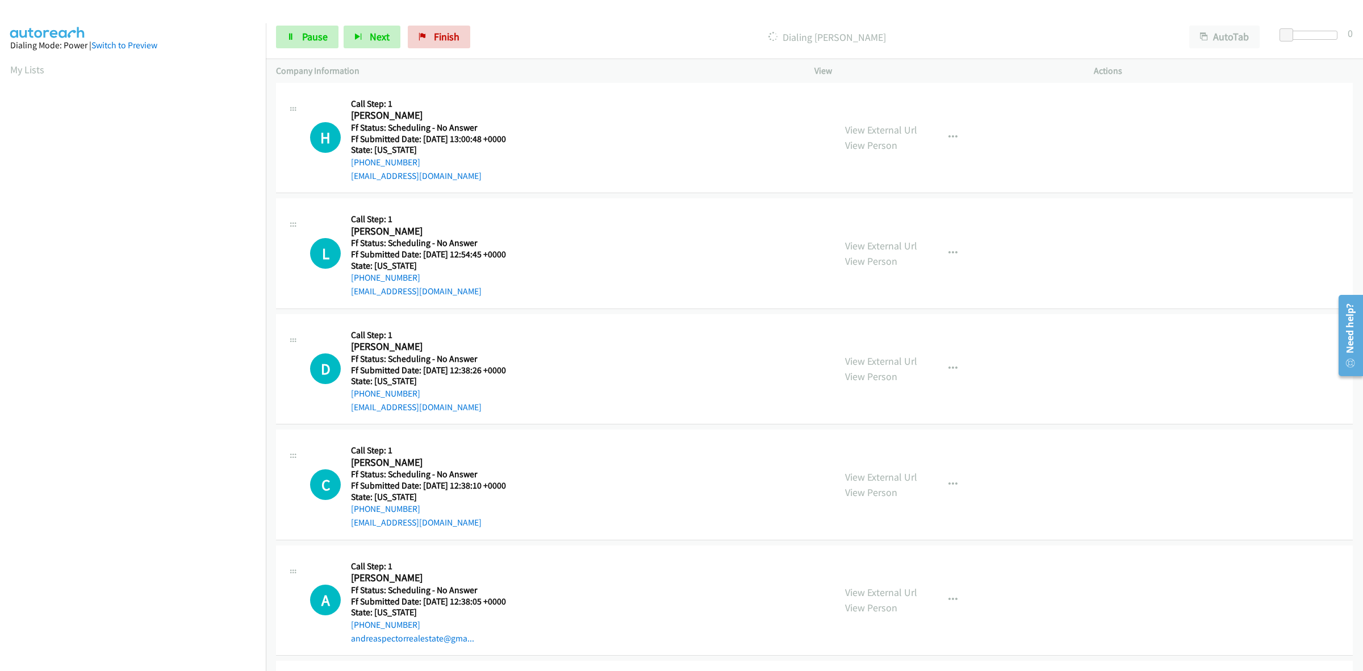
scroll to position [2676, 0]
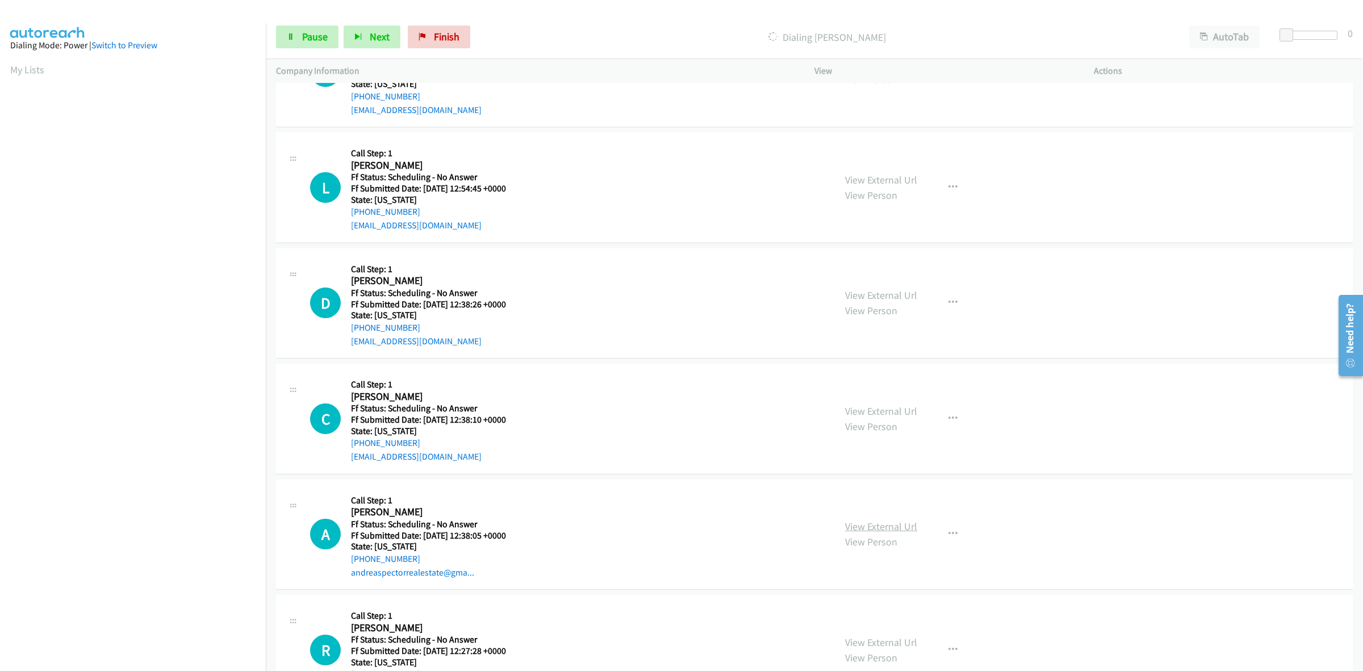
click at [881, 524] on link "View External Url" at bounding box center [881, 526] width 72 height 13
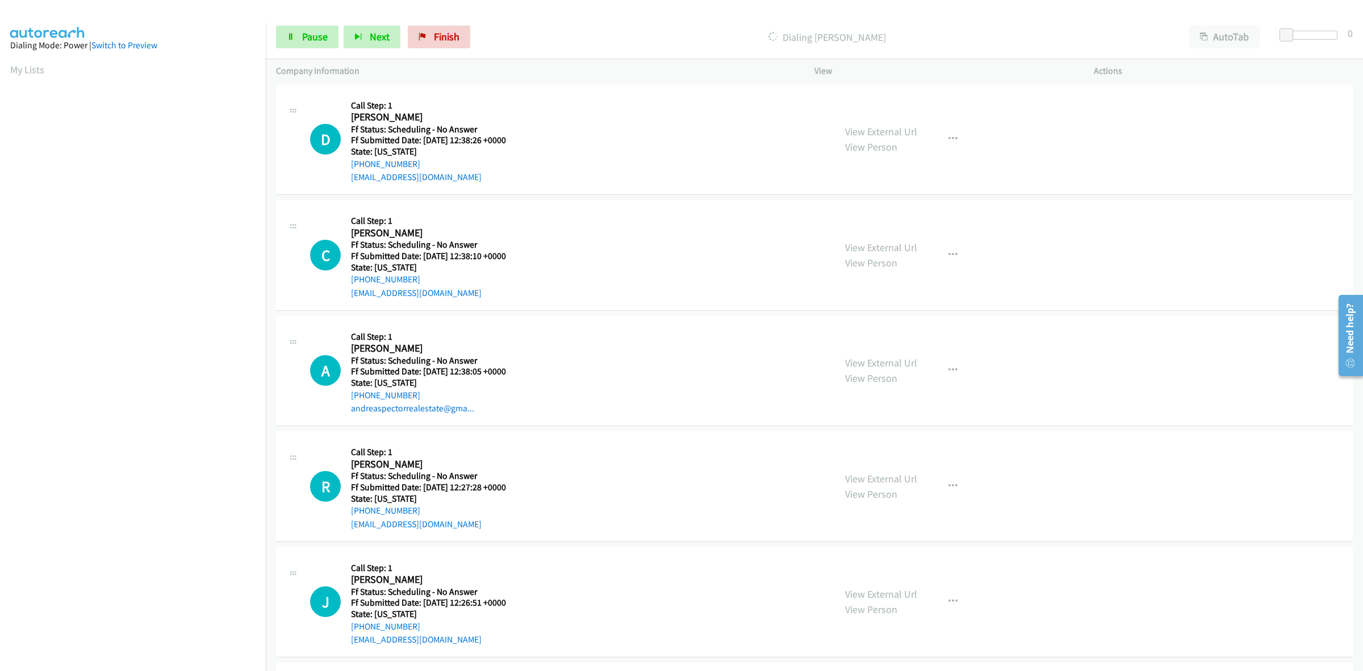
scroll to position [2960, 0]
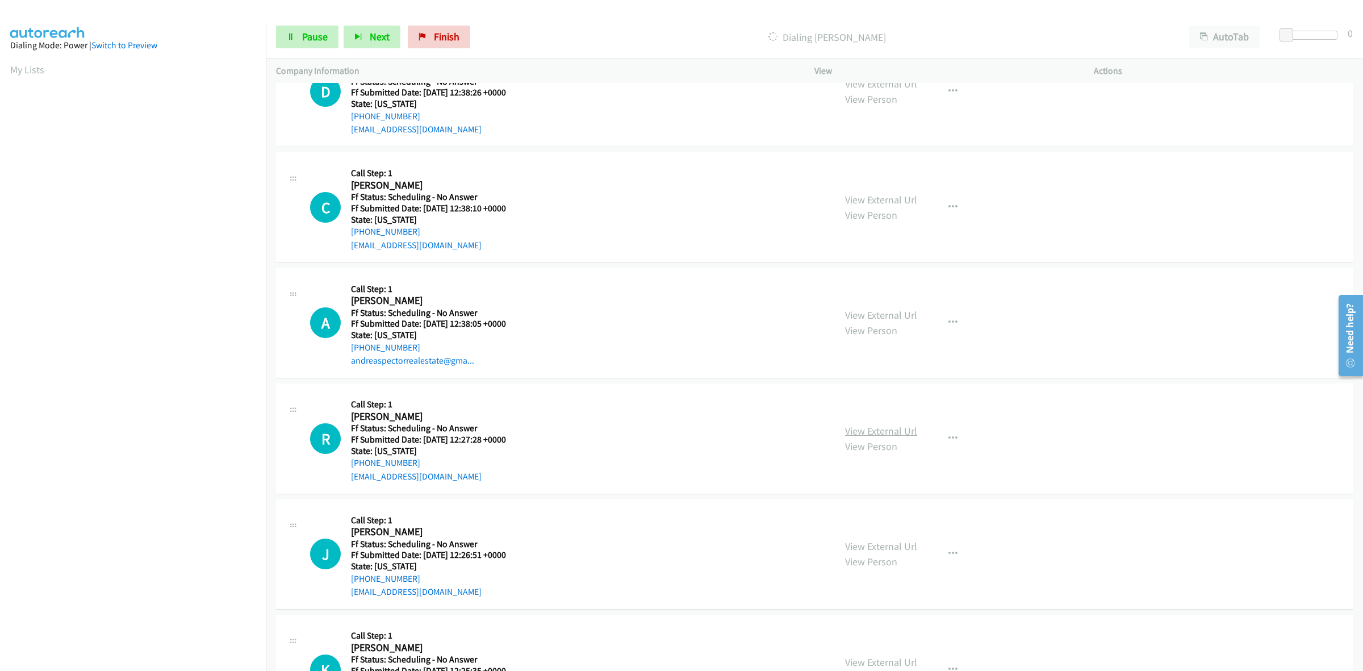
click at [868, 429] on link "View External Url" at bounding box center [881, 430] width 72 height 13
click at [879, 550] on link "View External Url" at bounding box center [881, 546] width 72 height 13
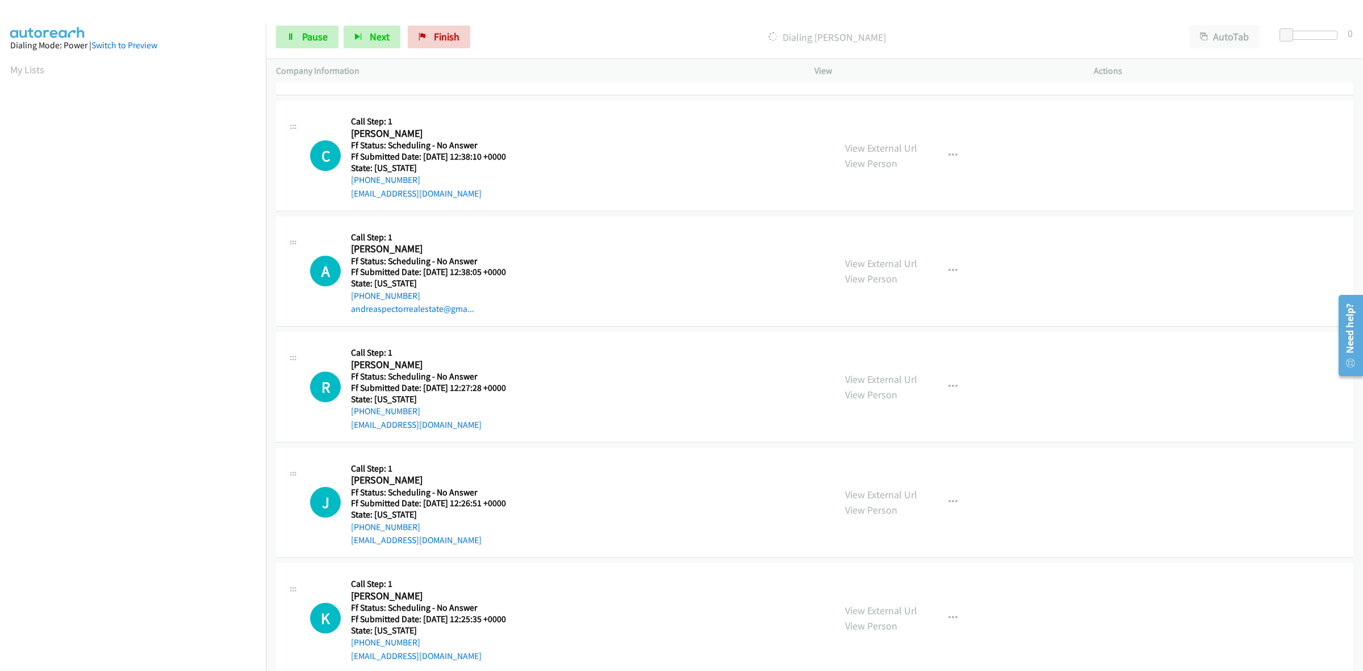
scroll to position [3102, 0]
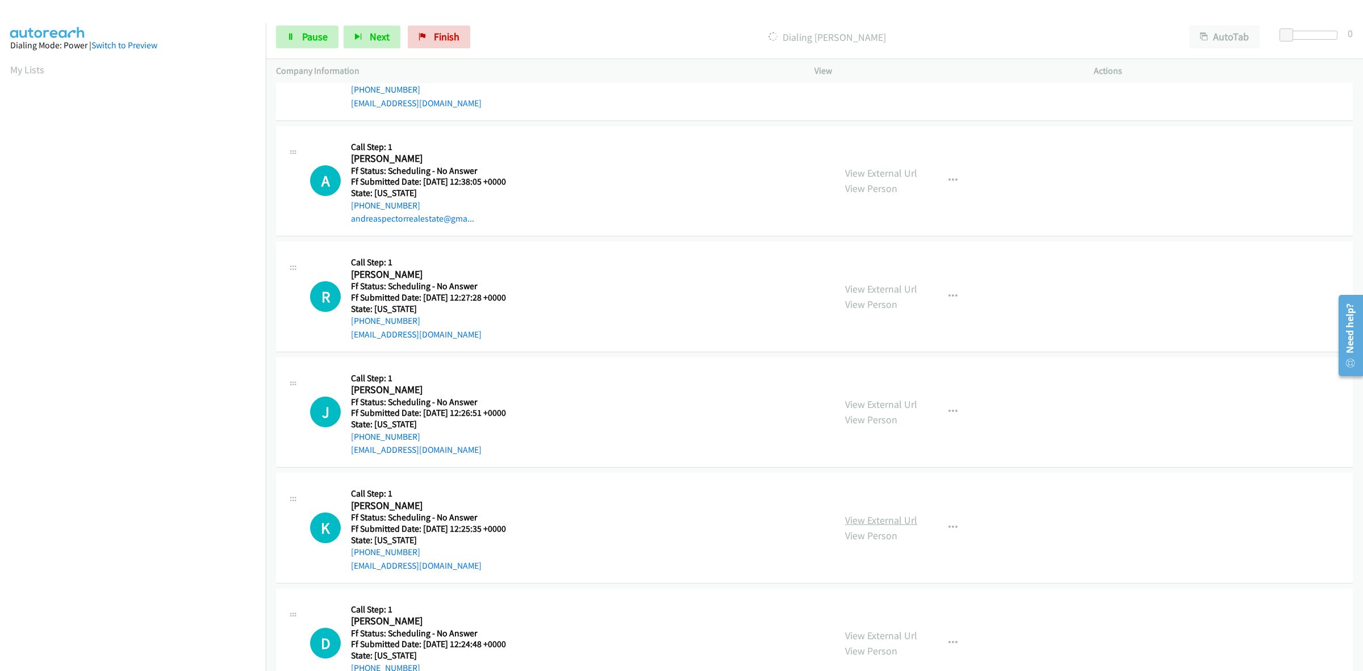
click at [889, 521] on link "View External Url" at bounding box center [881, 519] width 72 height 13
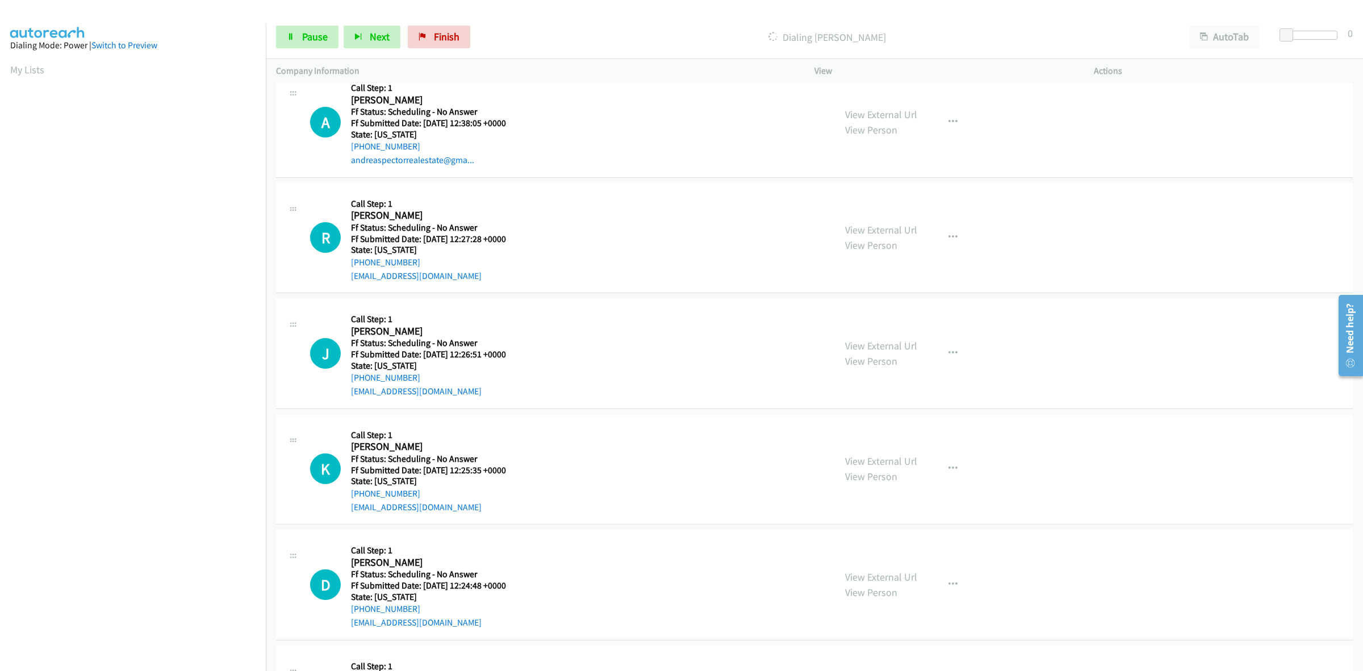
scroll to position [3127, 0]
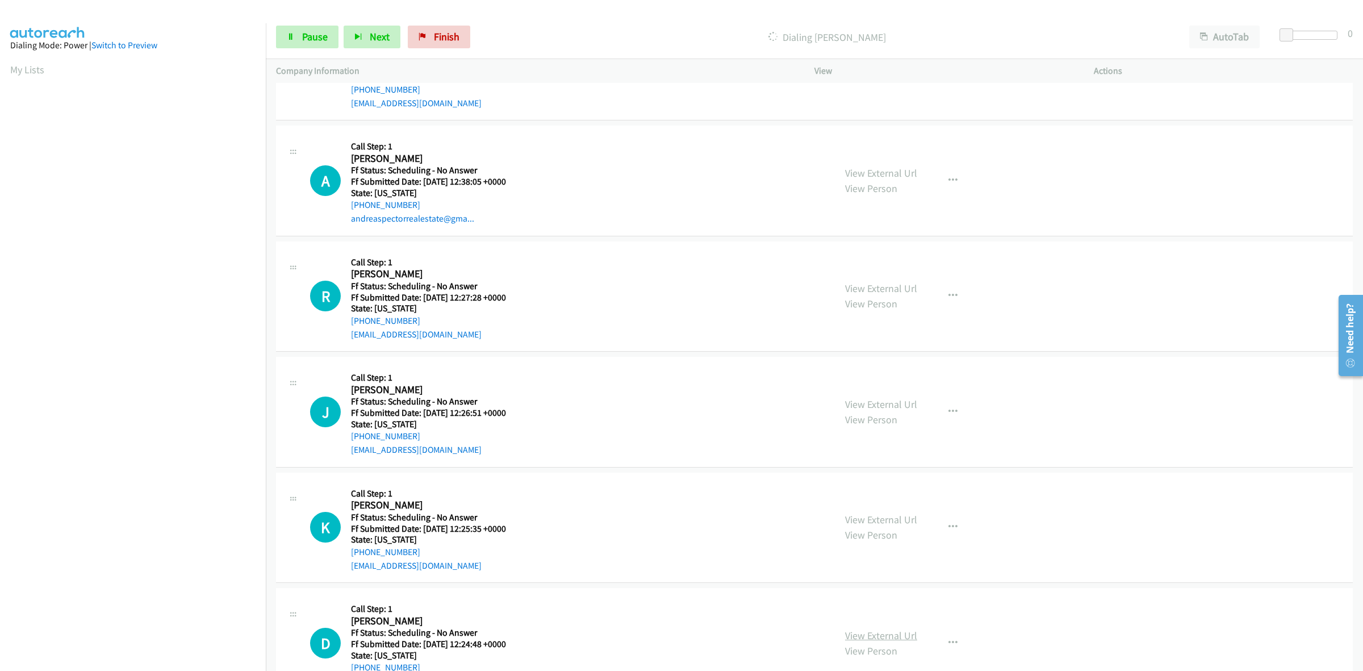
click at [875, 642] on link "View External Url" at bounding box center [881, 635] width 72 height 13
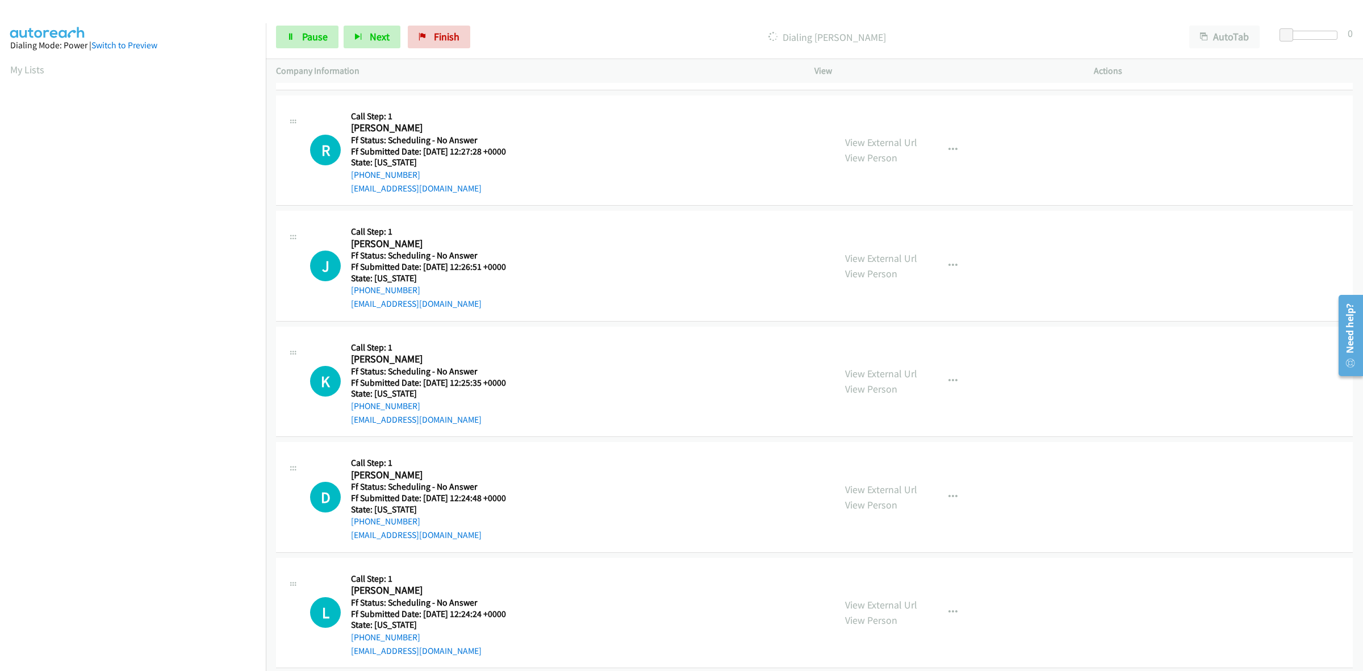
scroll to position [3340, 0]
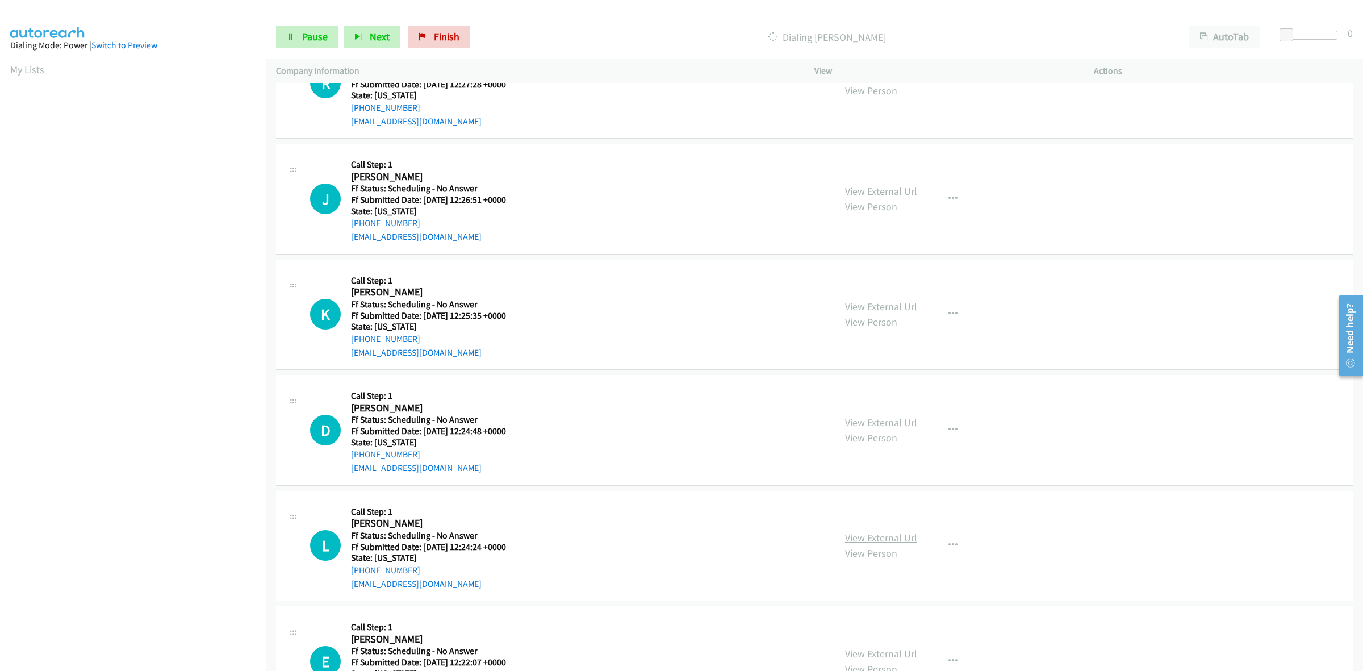
click at [892, 540] on link "View External Url" at bounding box center [881, 537] width 72 height 13
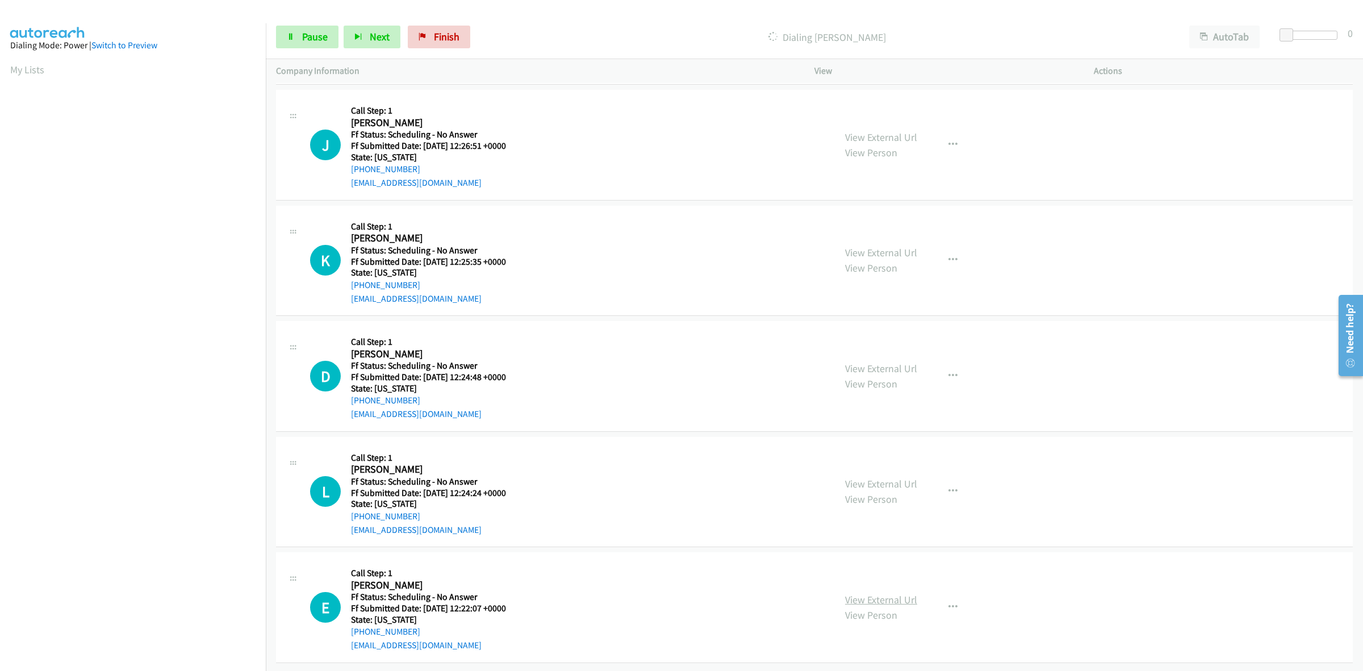
click at [890, 593] on link "View External Url" at bounding box center [881, 599] width 72 height 13
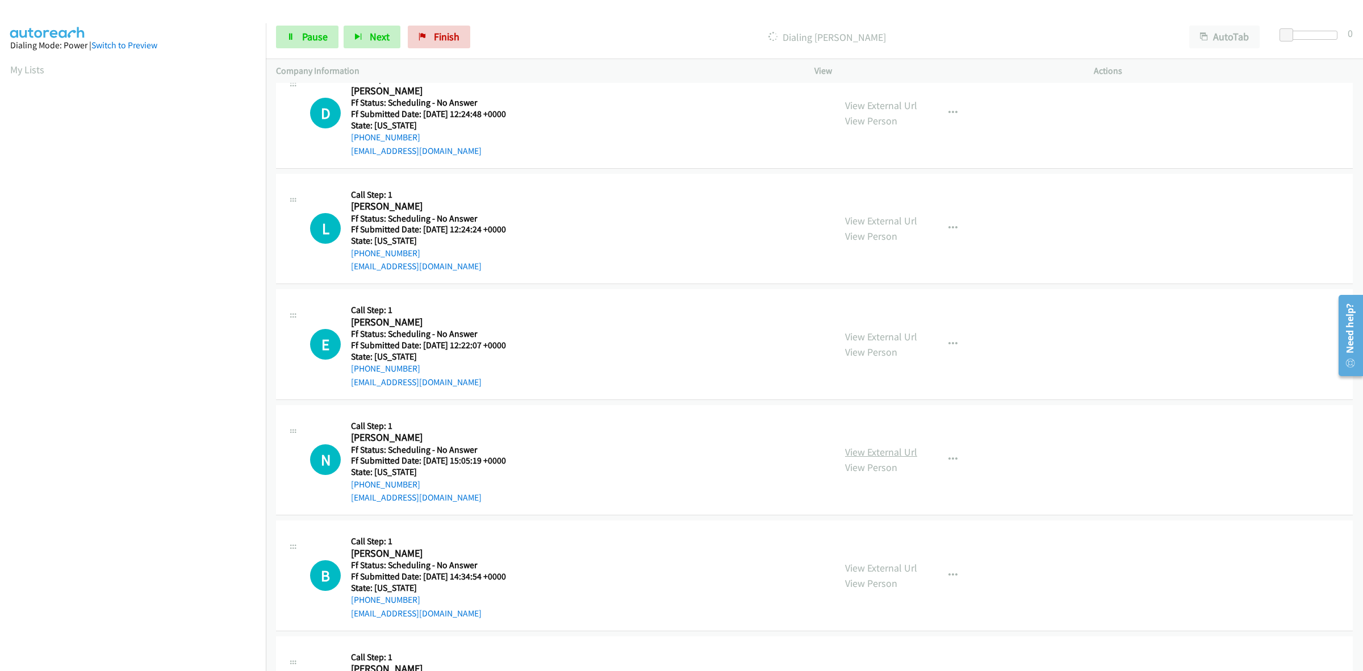
click at [876, 454] on link "View External Url" at bounding box center [881, 451] width 72 height 13
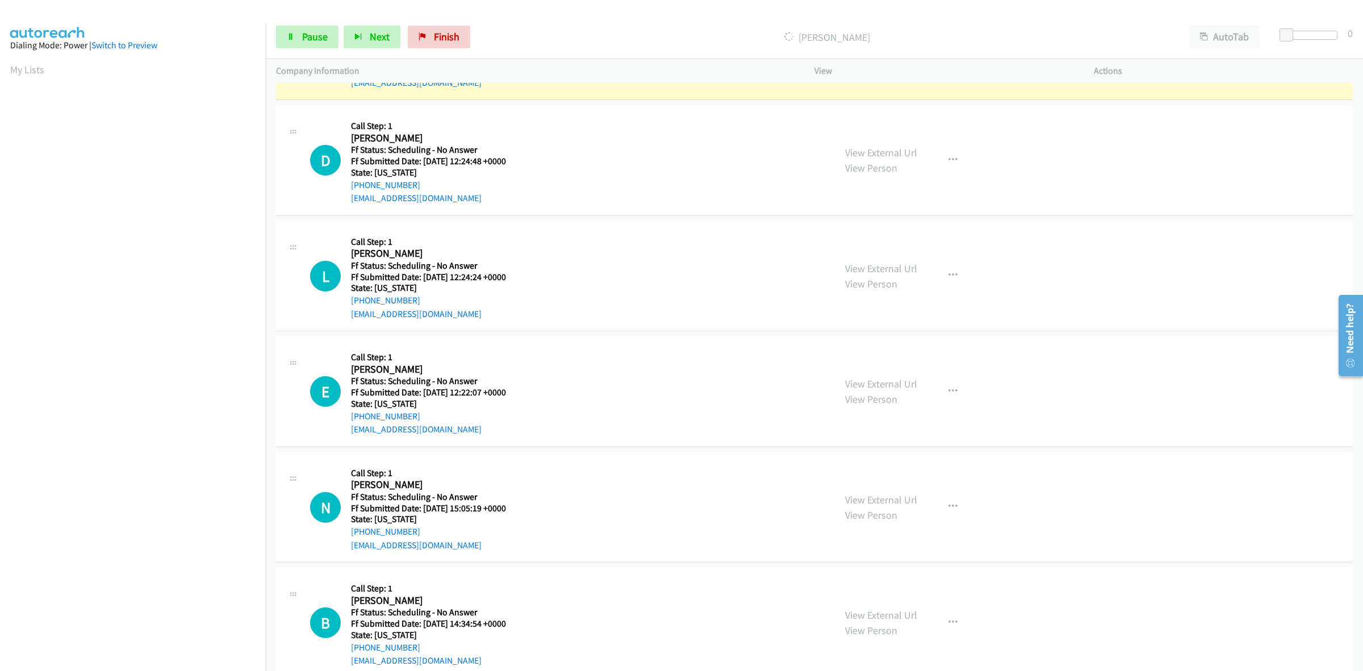
scroll to position [3753, 0]
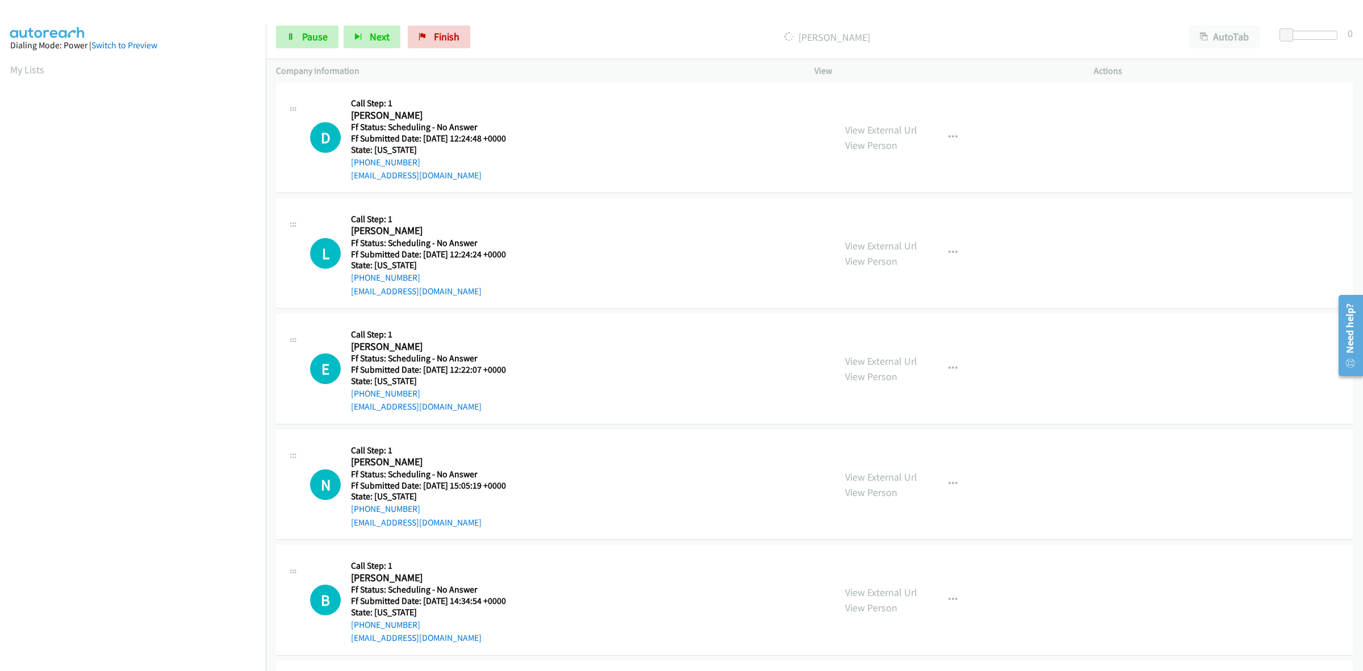
click at [893, 605] on div "View External Url View Person" at bounding box center [881, 599] width 72 height 31
click at [901, 595] on link "View External Url" at bounding box center [881, 592] width 72 height 13
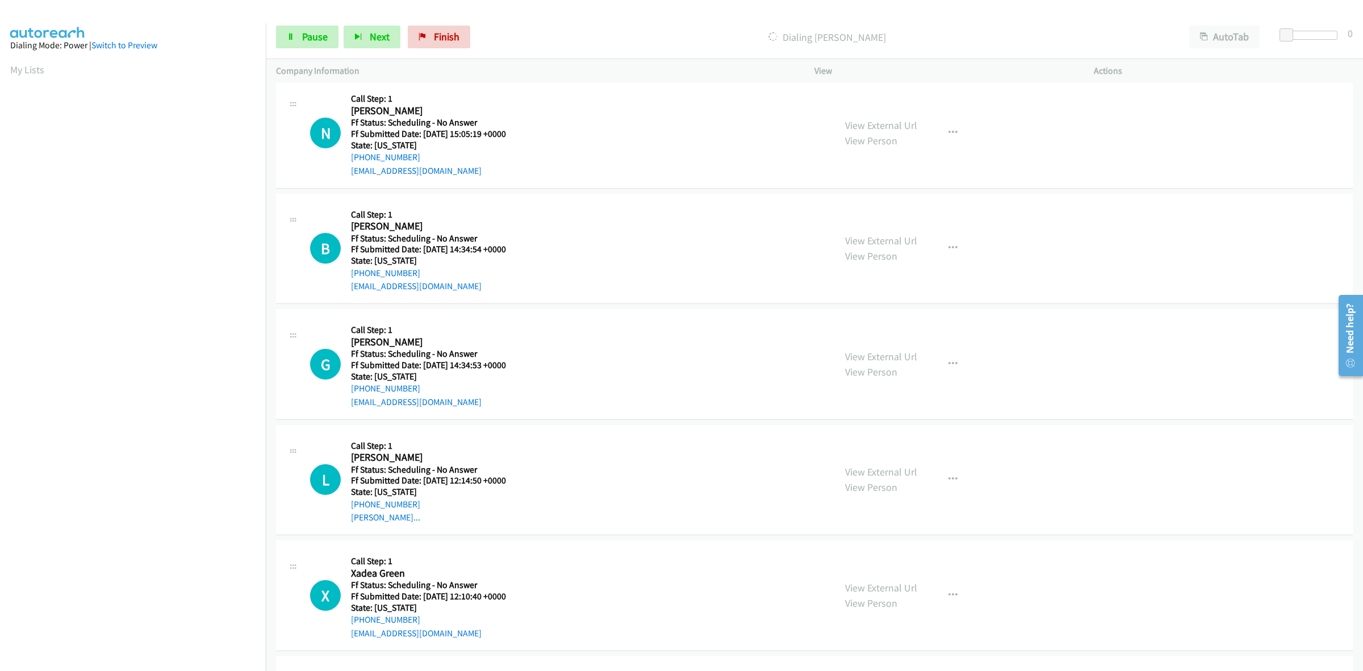
scroll to position [4133, 0]
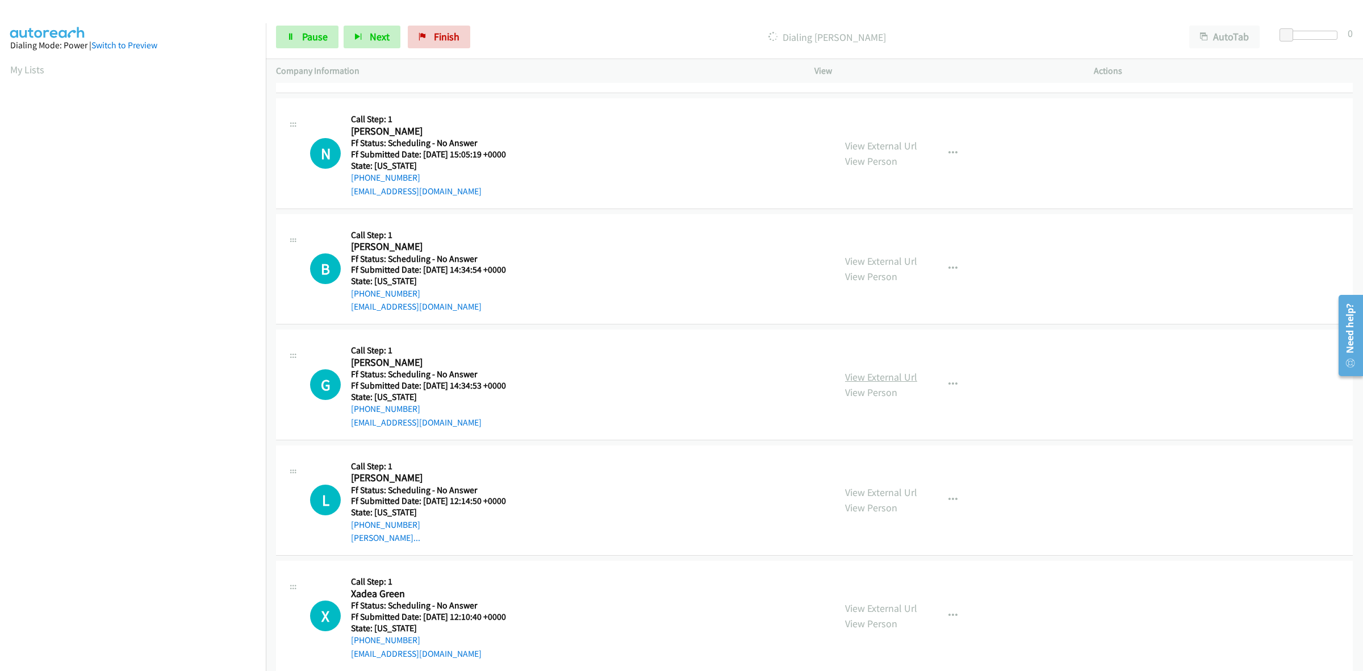
click at [864, 376] on link "View External Url" at bounding box center [881, 376] width 72 height 13
click at [901, 495] on link "View External Url" at bounding box center [881, 492] width 72 height 13
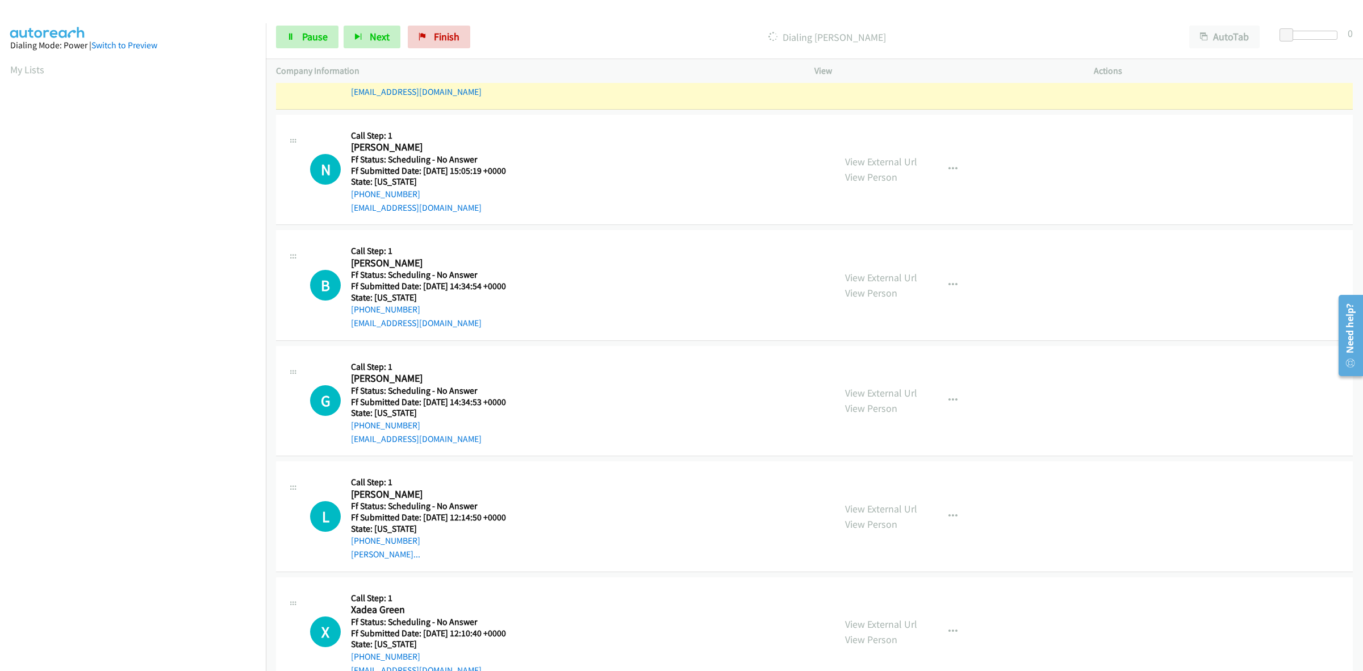
scroll to position [4156, 0]
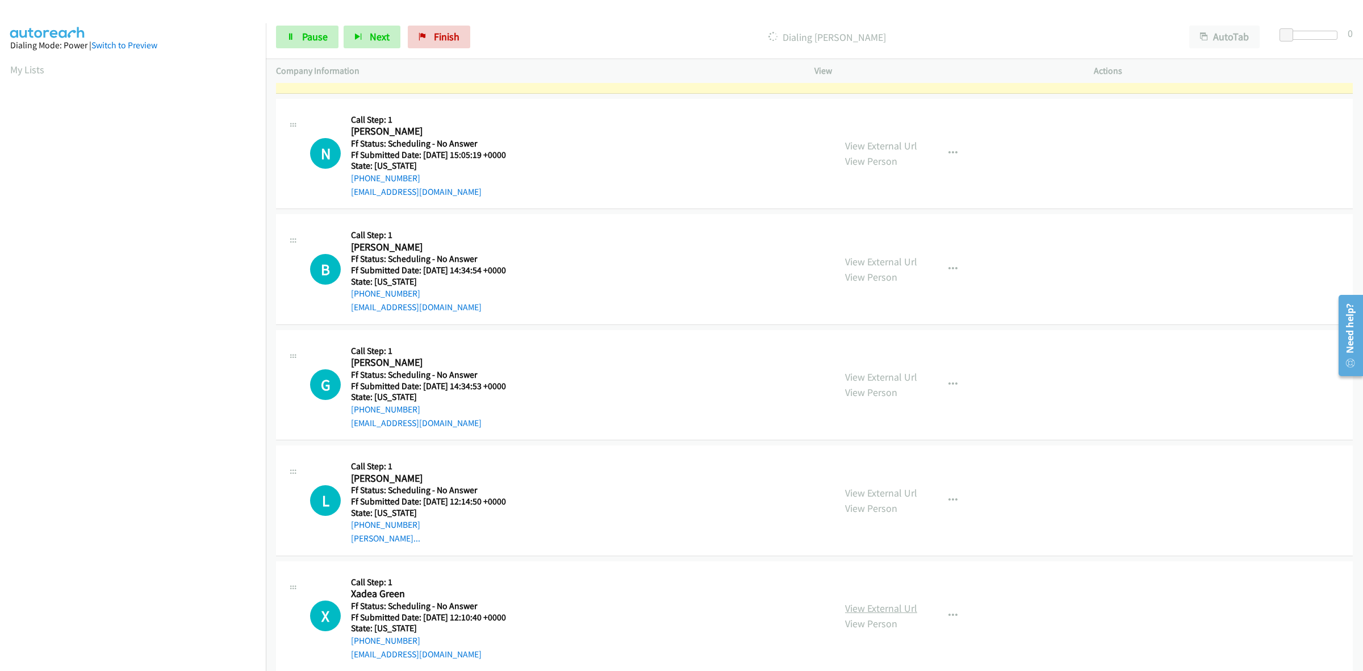
click at [900, 609] on link "View External Url" at bounding box center [881, 607] width 72 height 13
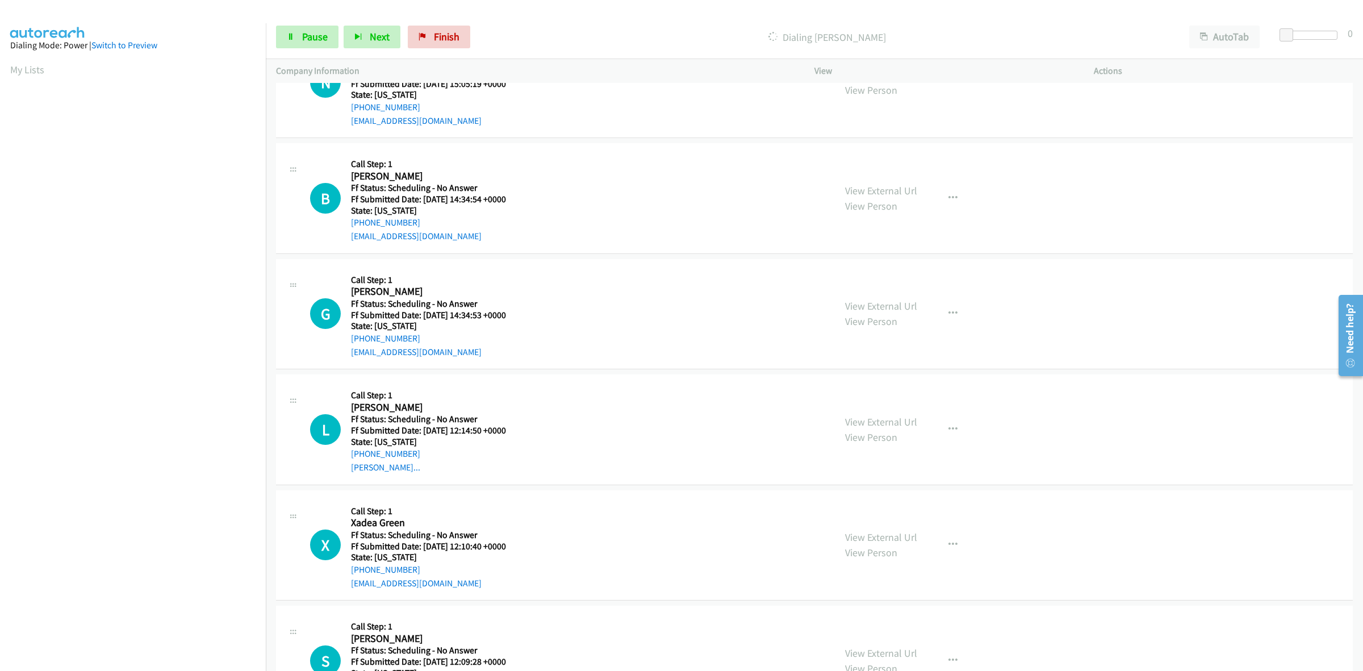
scroll to position [4298, 0]
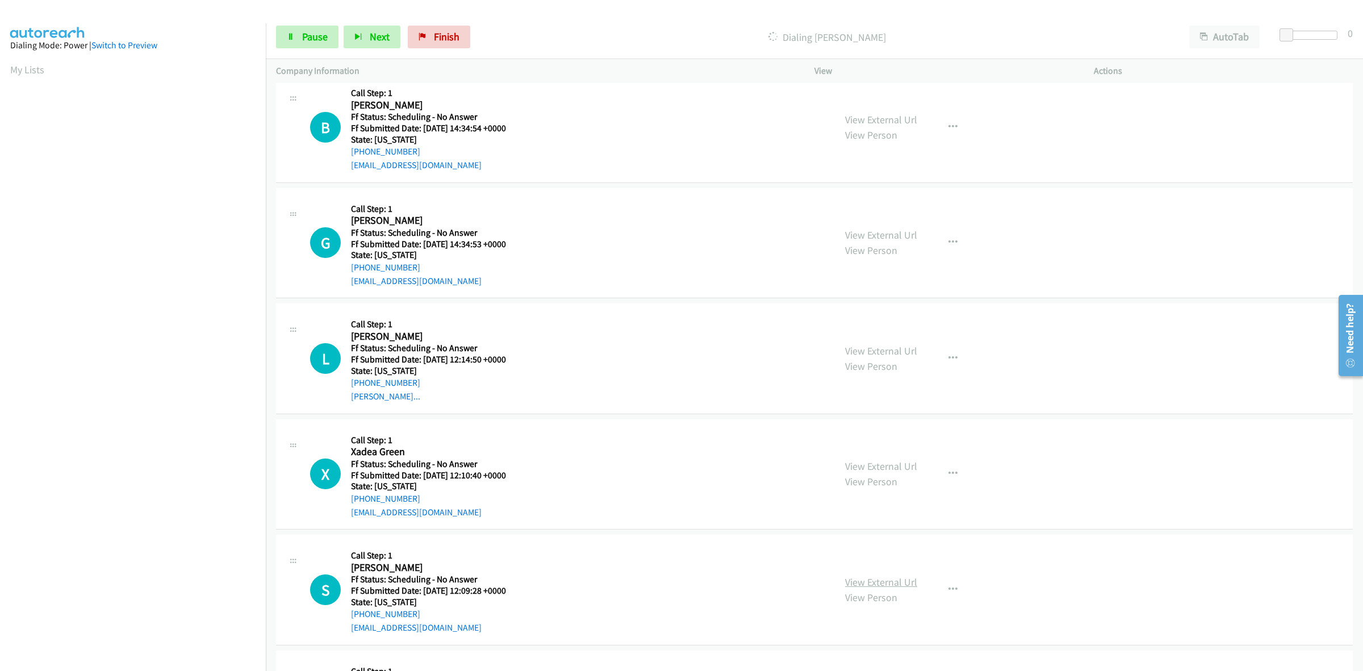
click at [875, 580] on link "View External Url" at bounding box center [881, 581] width 72 height 13
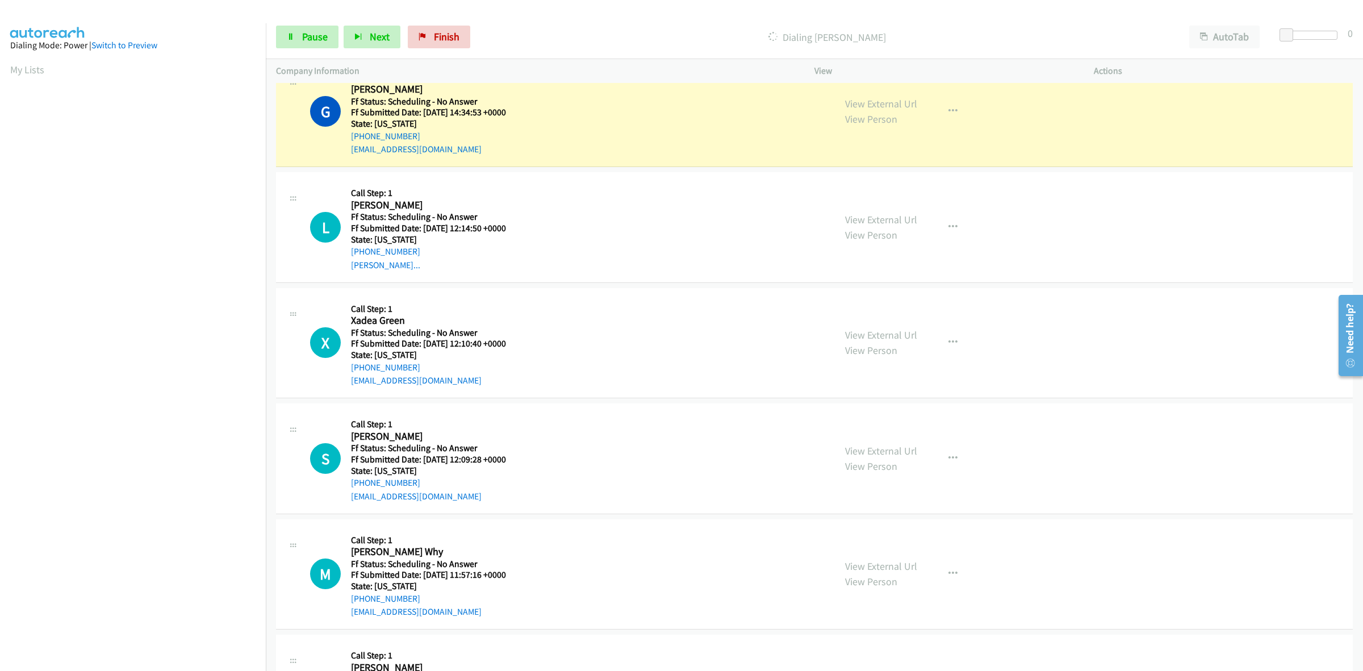
scroll to position [4582, 0]
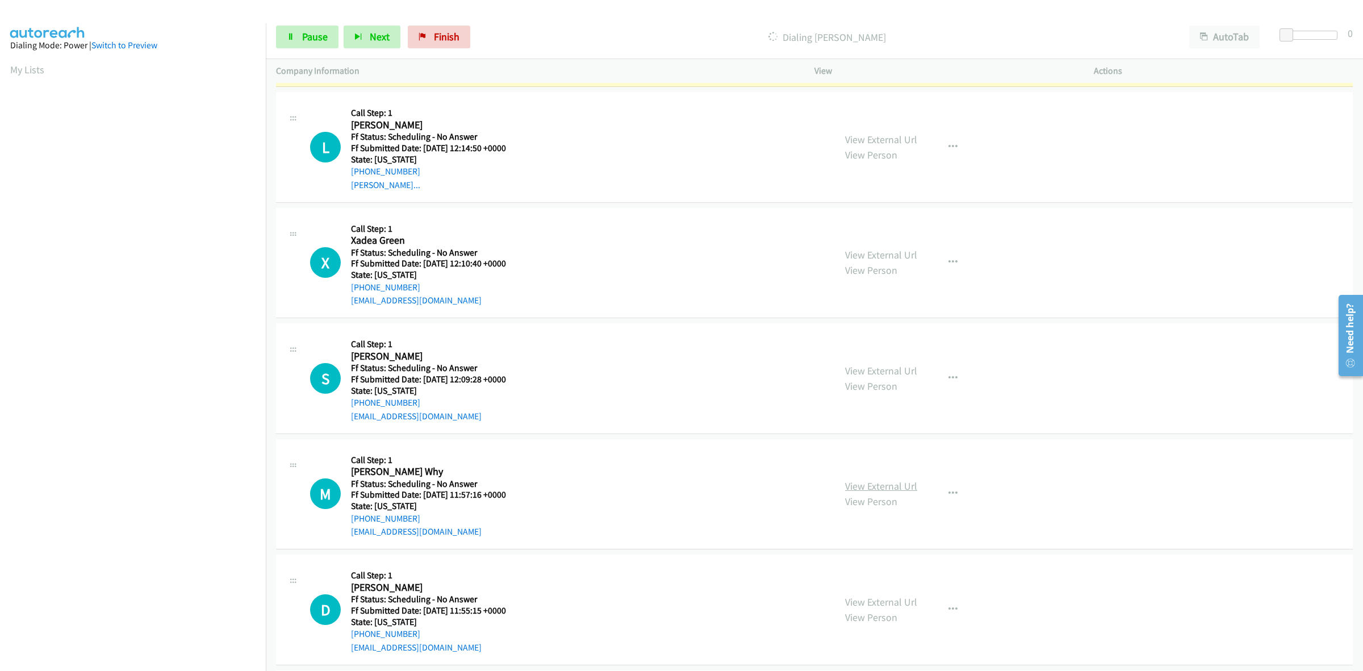
click at [904, 492] on link "View External Url" at bounding box center [881, 485] width 72 height 13
click at [867, 607] on link "View External Url" at bounding box center [881, 601] width 72 height 13
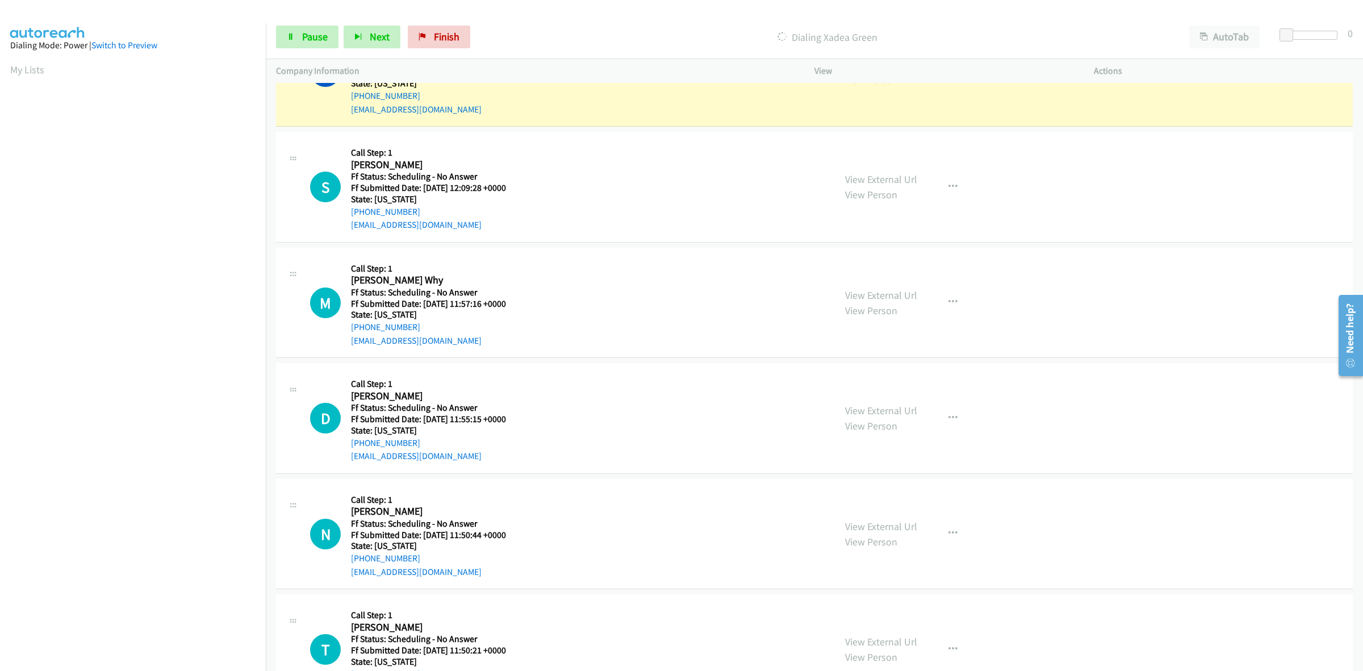
scroll to position [4962, 0]
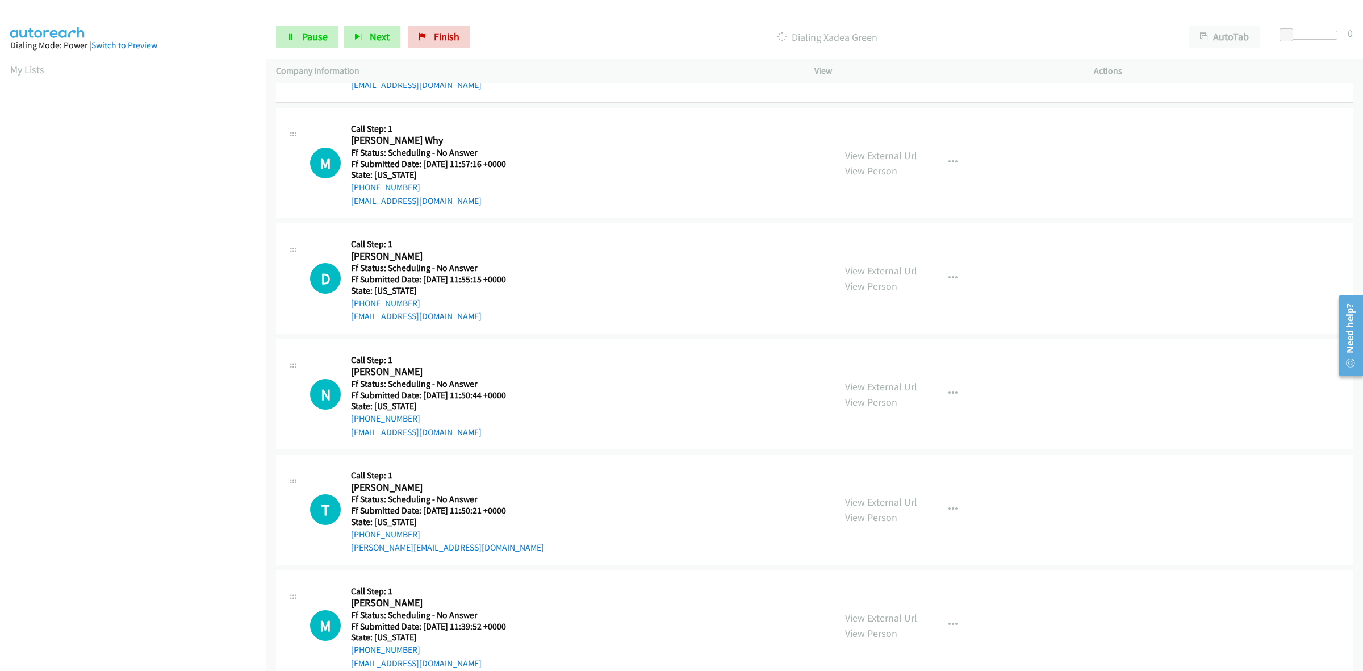
click at [881, 392] on link "View External Url" at bounding box center [881, 386] width 72 height 13
click at [903, 503] on link "View External Url" at bounding box center [881, 501] width 72 height 13
click at [896, 624] on link "View External Url" at bounding box center [881, 617] width 72 height 13
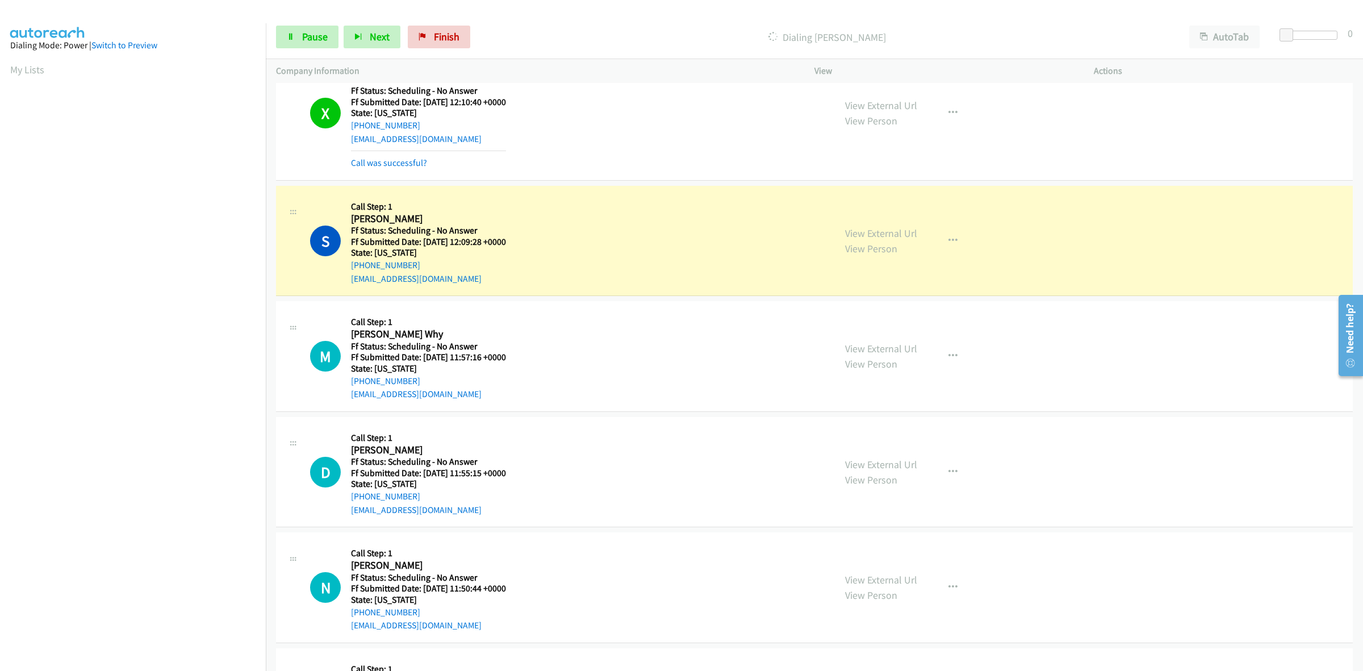
scroll to position [4773, 0]
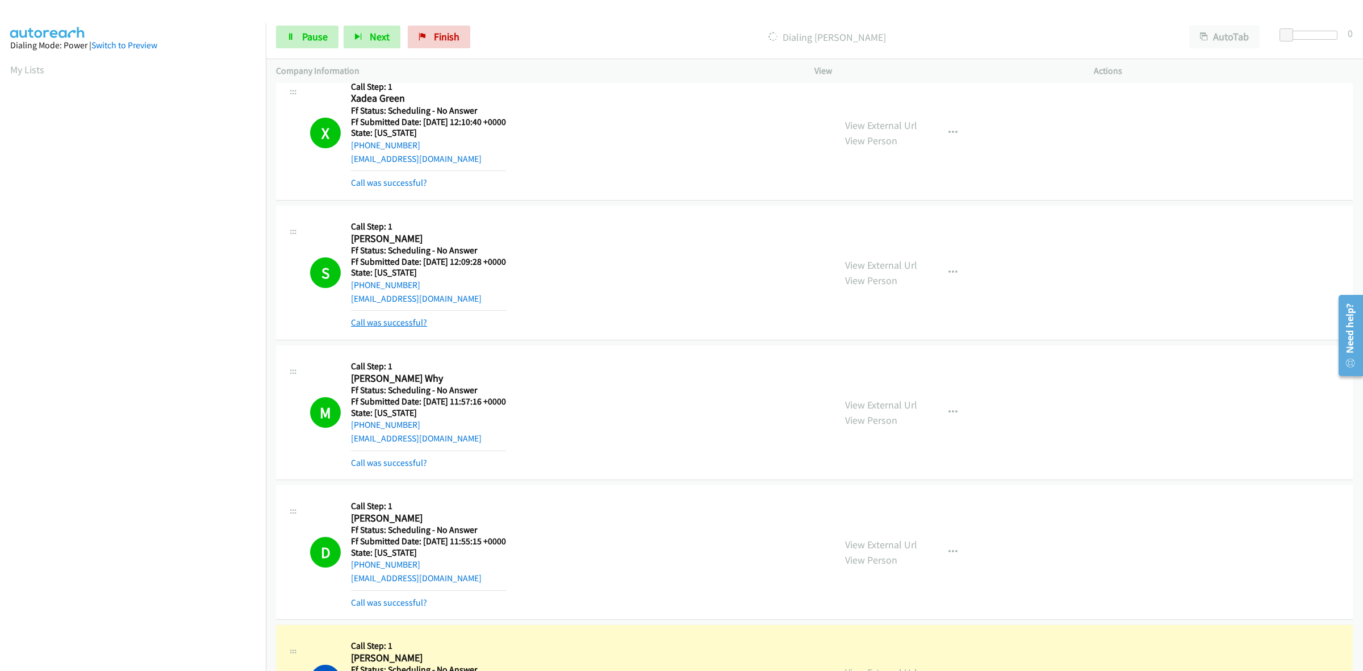
click at [410, 327] on link "Call was successful?" at bounding box center [389, 322] width 76 height 11
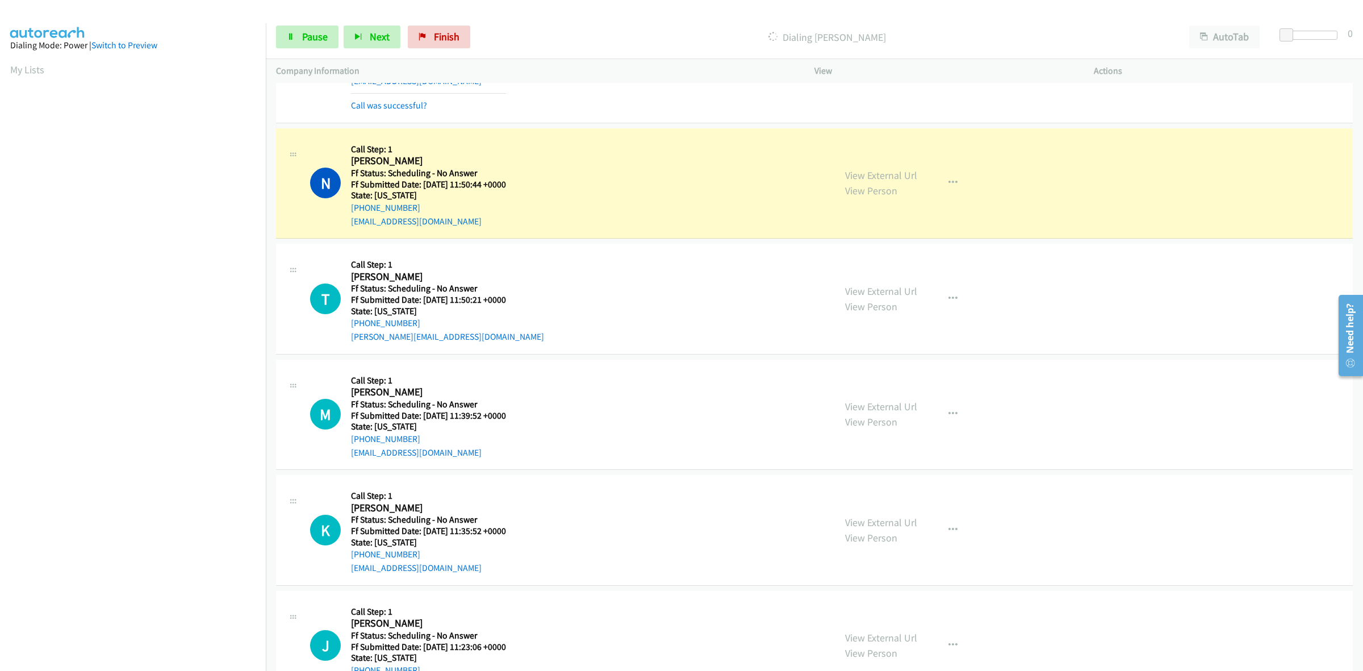
scroll to position [5199, 0]
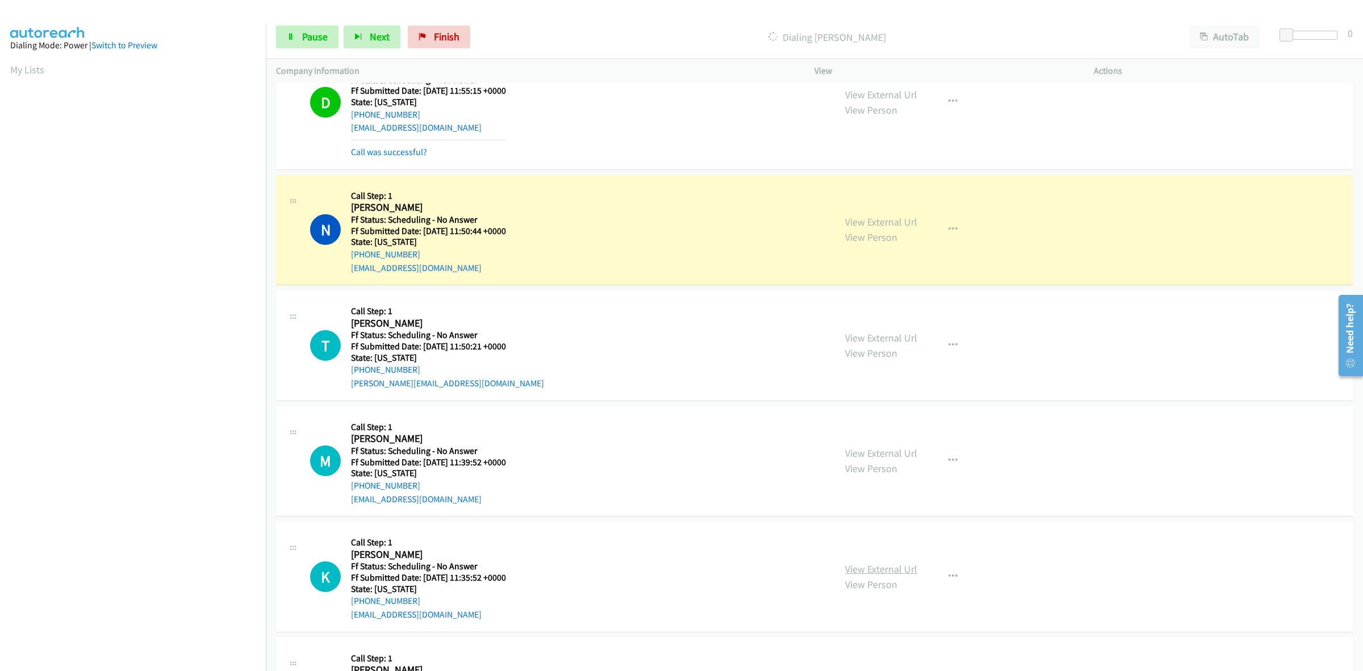
click at [883, 574] on link "View External Url" at bounding box center [881, 568] width 72 height 13
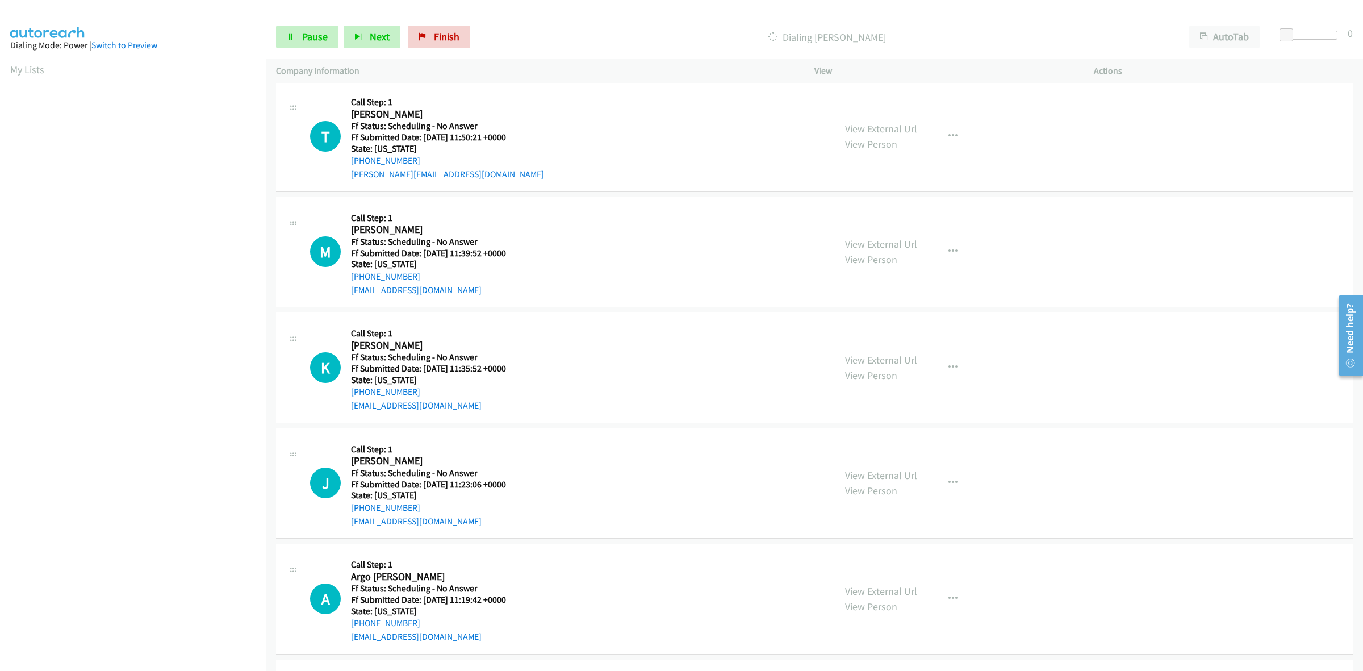
scroll to position [5483, 0]
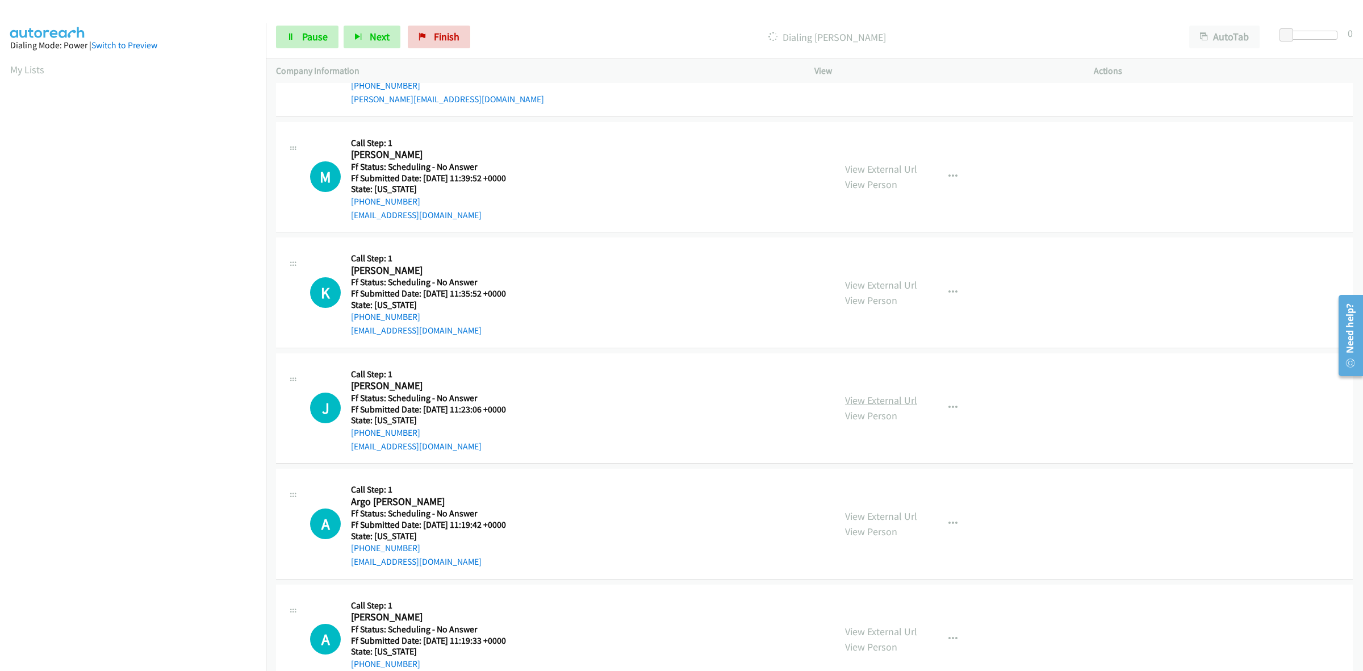
click at [895, 407] on link "View External Url" at bounding box center [881, 400] width 72 height 13
click at [859, 523] on link "View External Url" at bounding box center [881, 515] width 72 height 13
click at [860, 637] on link "View External Url" at bounding box center [881, 631] width 72 height 13
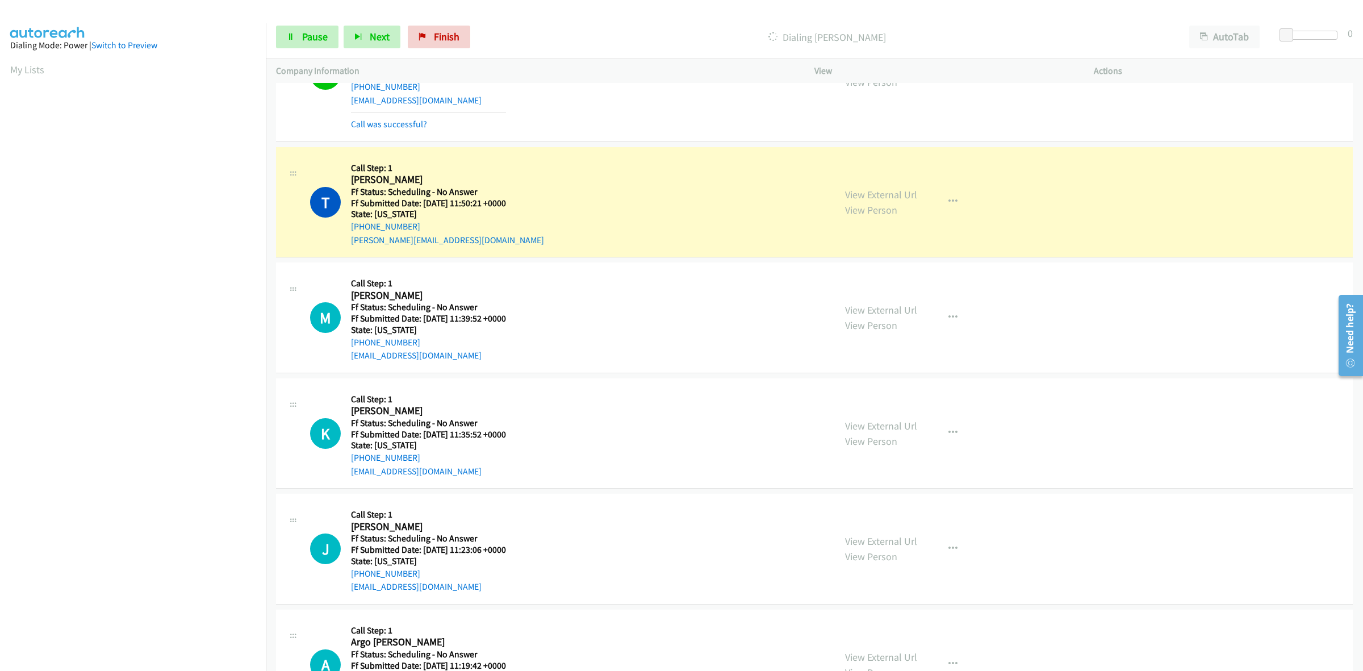
scroll to position [5366, 0]
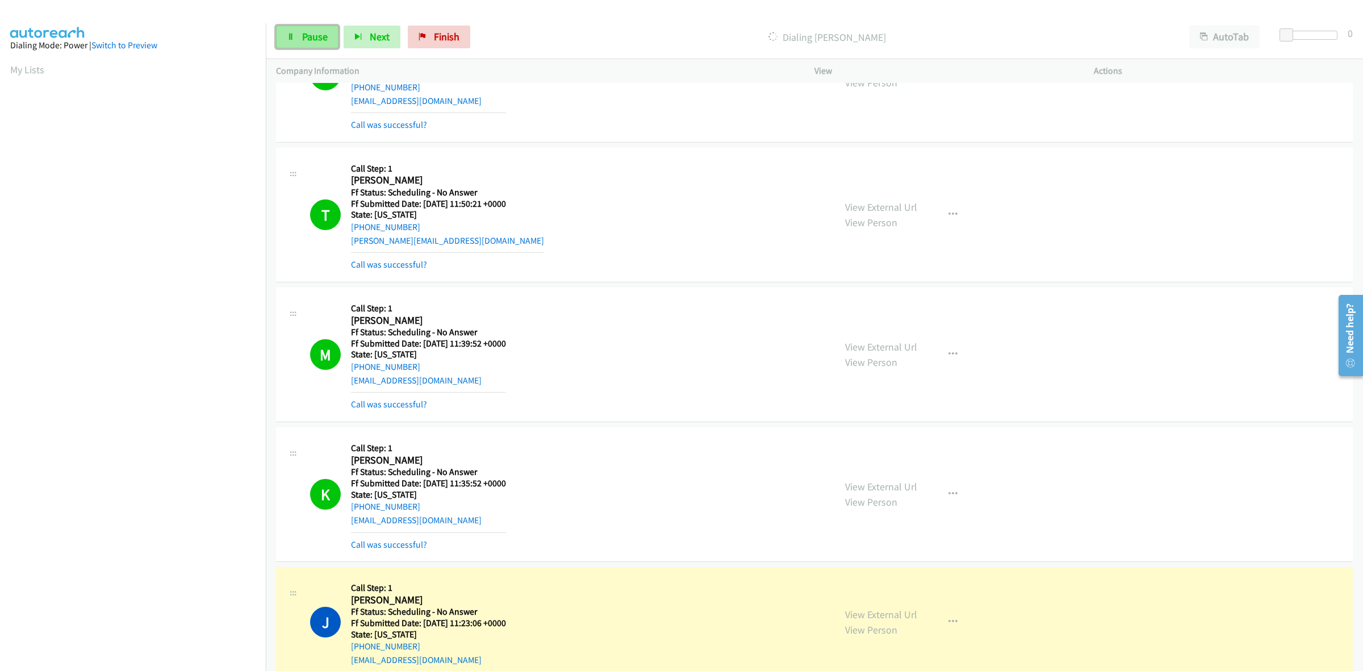
click at [308, 37] on span "Pause" at bounding box center [315, 36] width 26 height 13
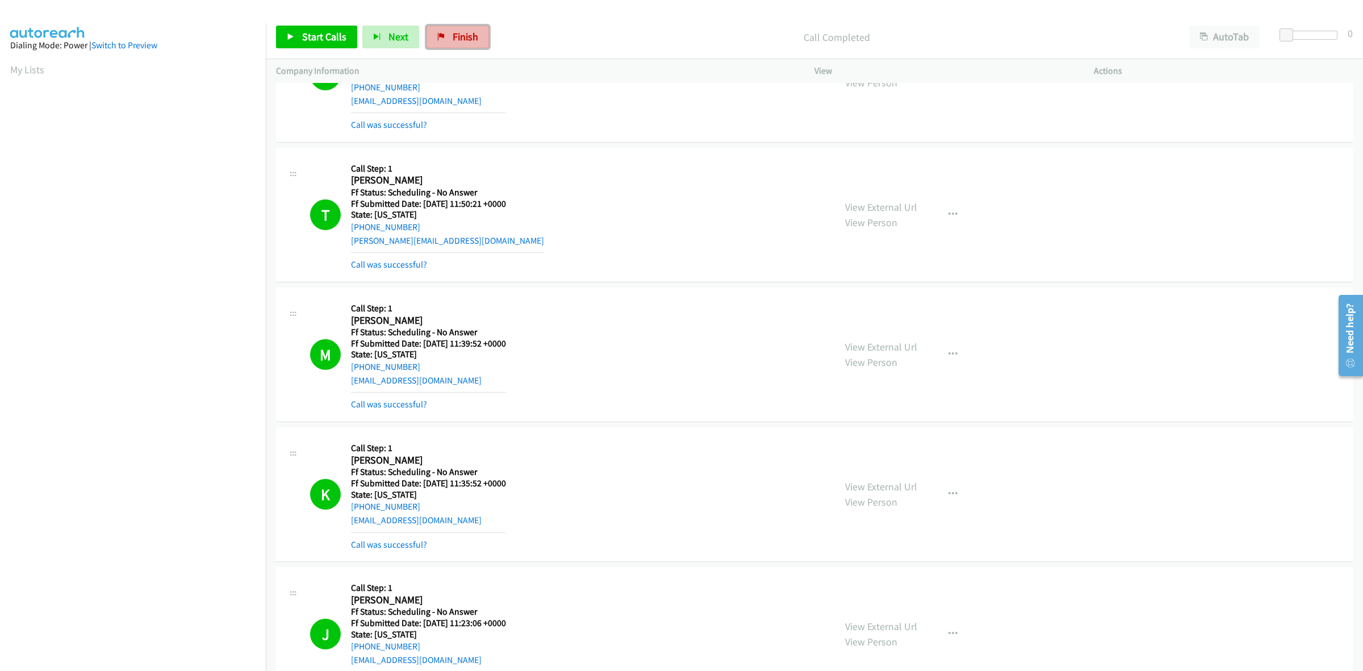
click at [436, 31] on link "Finish" at bounding box center [458, 37] width 62 height 23
